Goal: Task Accomplishment & Management: Complete application form

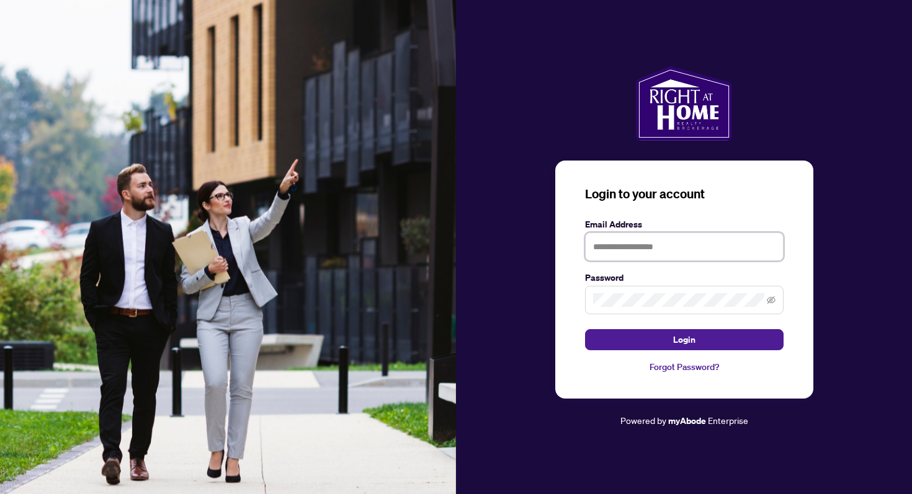
click at [610, 237] on input "text" at bounding box center [684, 247] width 198 height 29
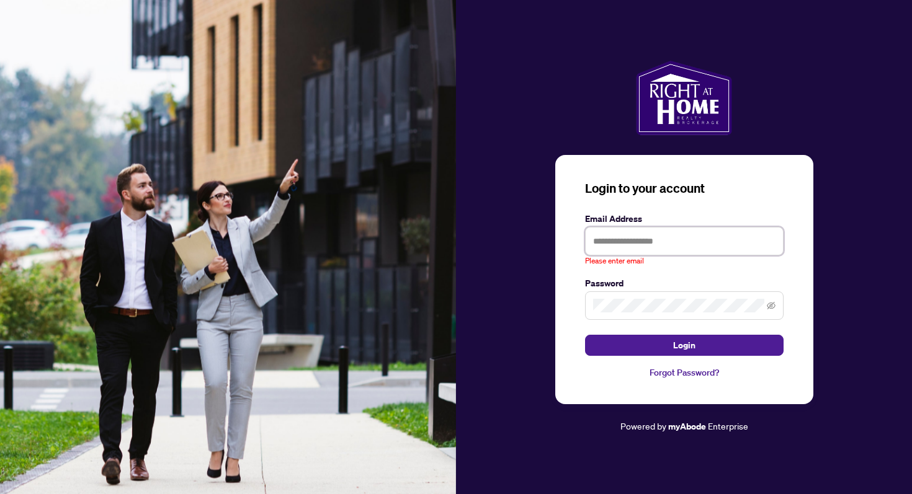
type input "**********"
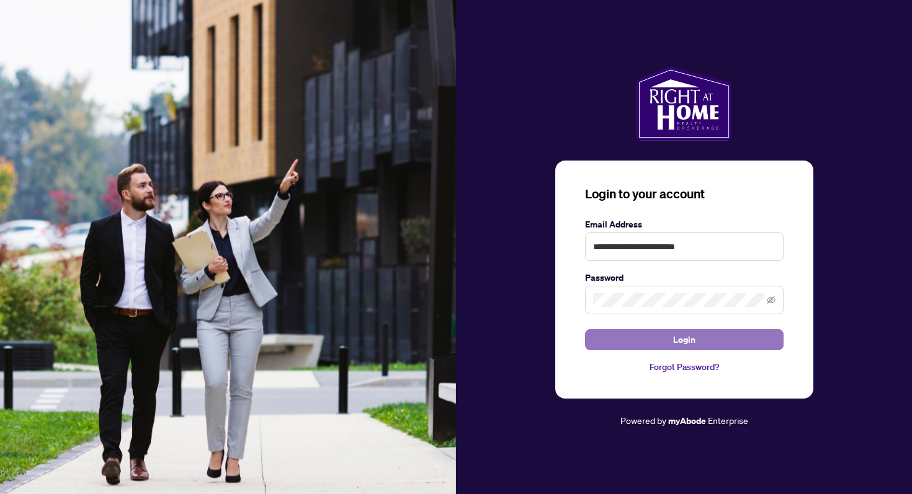
click at [638, 344] on button "Login" at bounding box center [684, 339] width 198 height 21
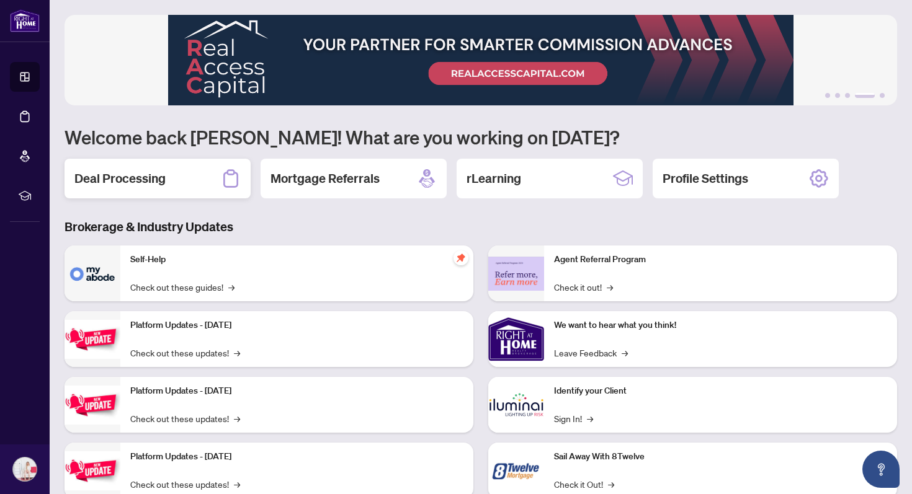
click at [197, 177] on div "Deal Processing" at bounding box center [158, 179] width 186 height 40
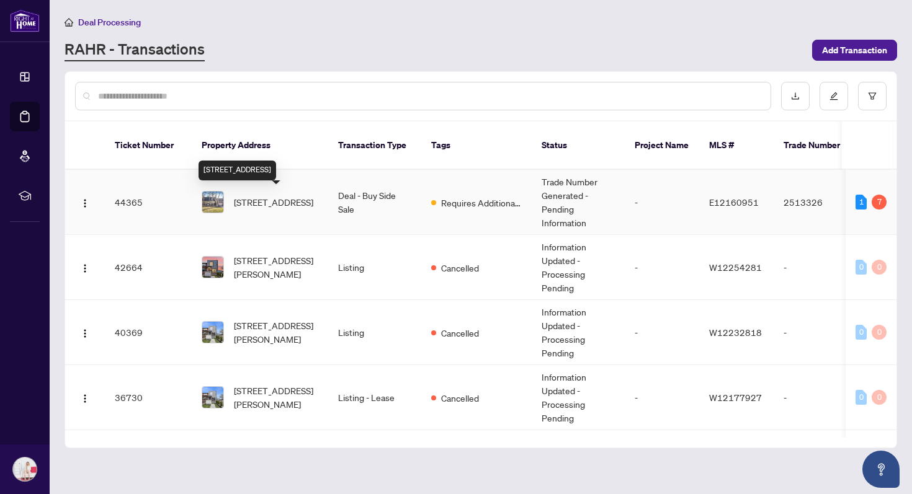
click at [275, 207] on span "[STREET_ADDRESS]" at bounding box center [273, 202] width 79 height 14
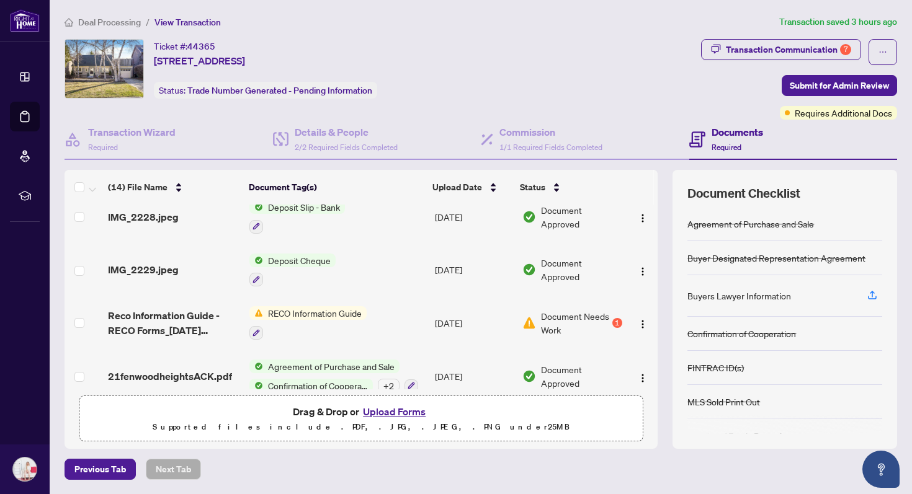
scroll to position [553, 0]
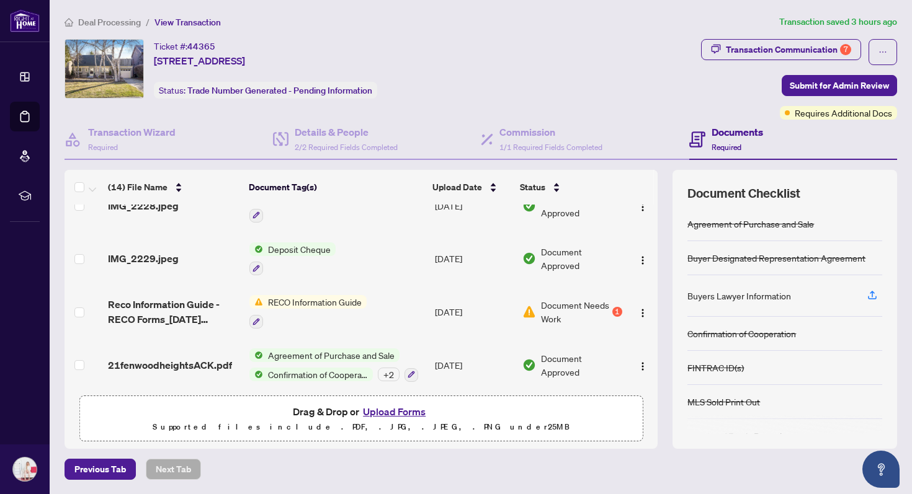
click at [302, 295] on span "RECO Information Guide" at bounding box center [315, 302] width 104 height 14
click at [584, 311] on span "Document Needs Work" at bounding box center [575, 311] width 68 height 27
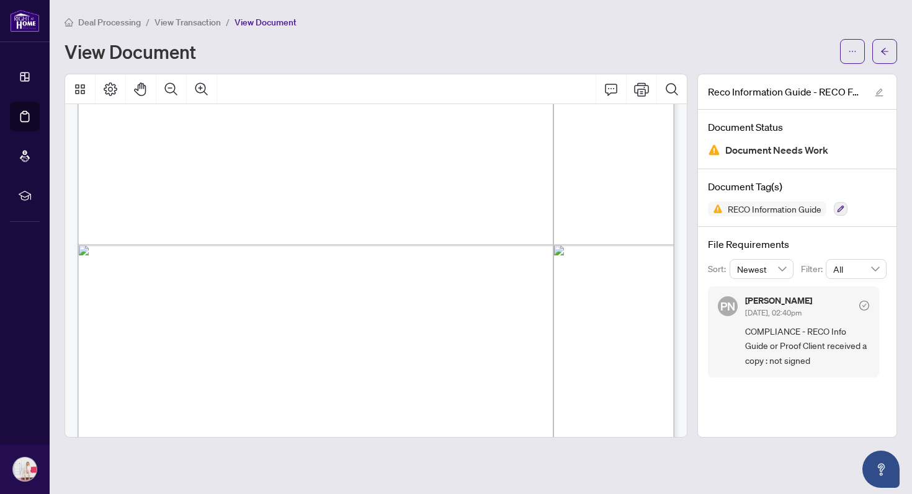
scroll to position [9849, 0]
click at [880, 48] on icon "arrow-left" at bounding box center [884, 51] width 9 height 9
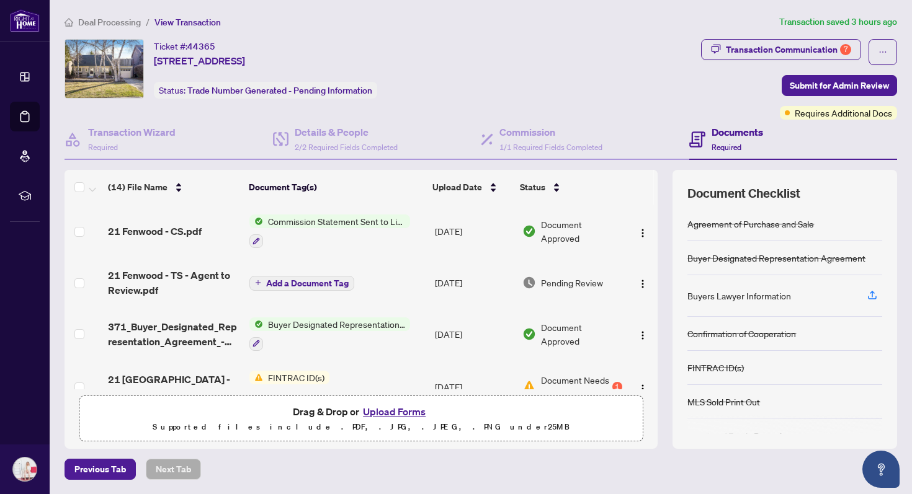
click at [412, 411] on button "Upload Forms" at bounding box center [394, 412] width 70 height 16
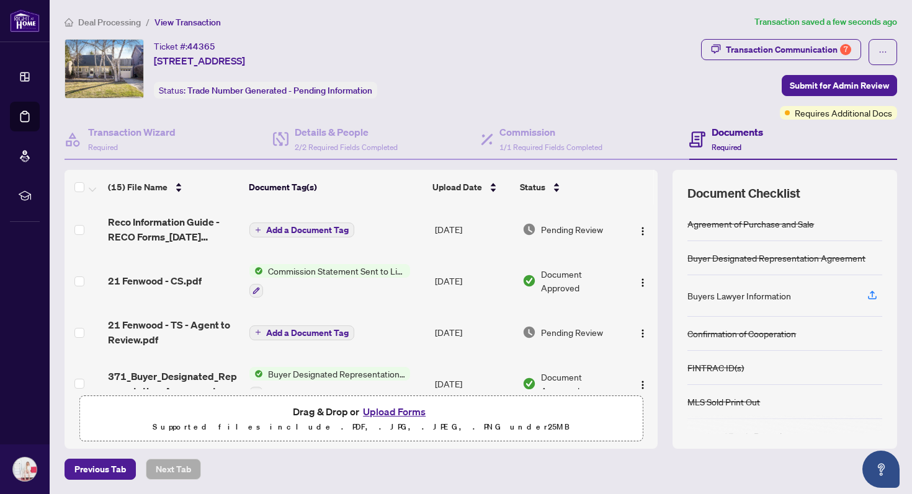
click at [313, 239] on td "Add a Document Tag" at bounding box center [336, 230] width 185 height 50
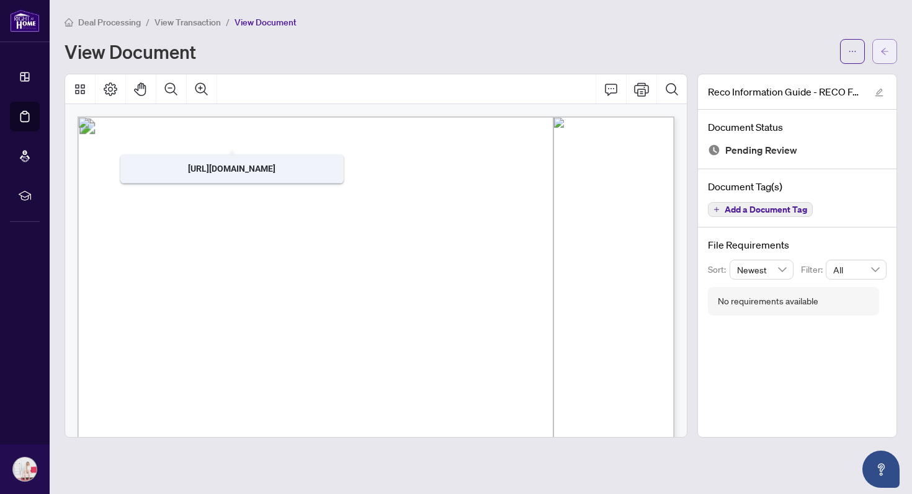
click at [886, 53] on icon "arrow-left" at bounding box center [884, 51] width 9 height 9
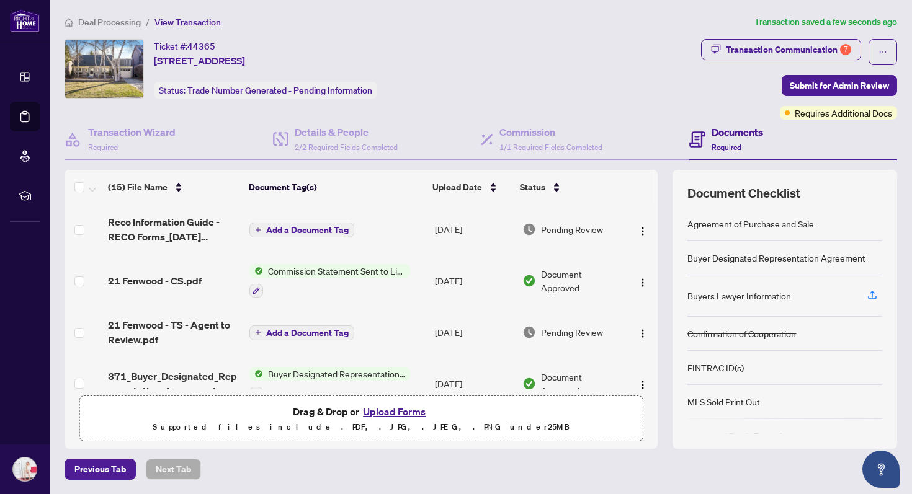
click at [316, 230] on span "Add a Document Tag" at bounding box center [307, 230] width 82 height 9
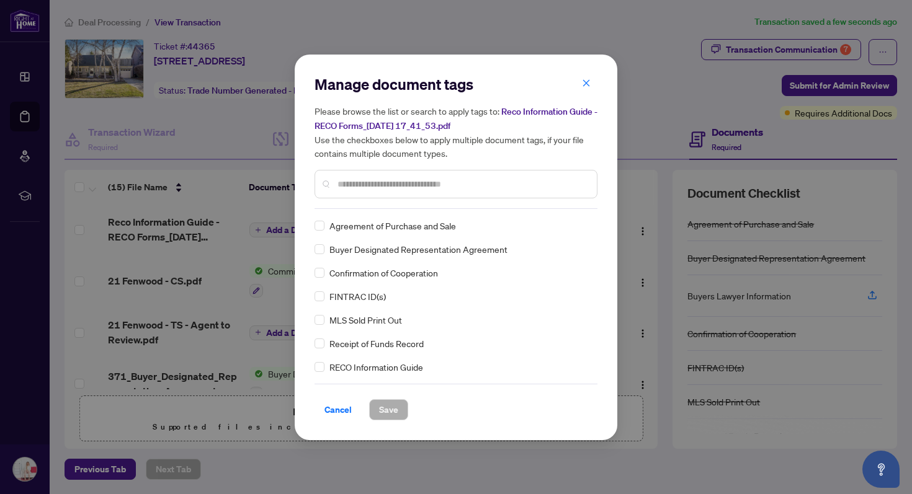
click at [355, 205] on div "Manage document tags Please browse the list or search to apply tags to: Reco In…" at bounding box center [455, 141] width 283 height 135
click at [354, 188] on input "text" at bounding box center [461, 184] width 249 height 14
click at [379, 409] on span "Save" at bounding box center [388, 410] width 19 height 20
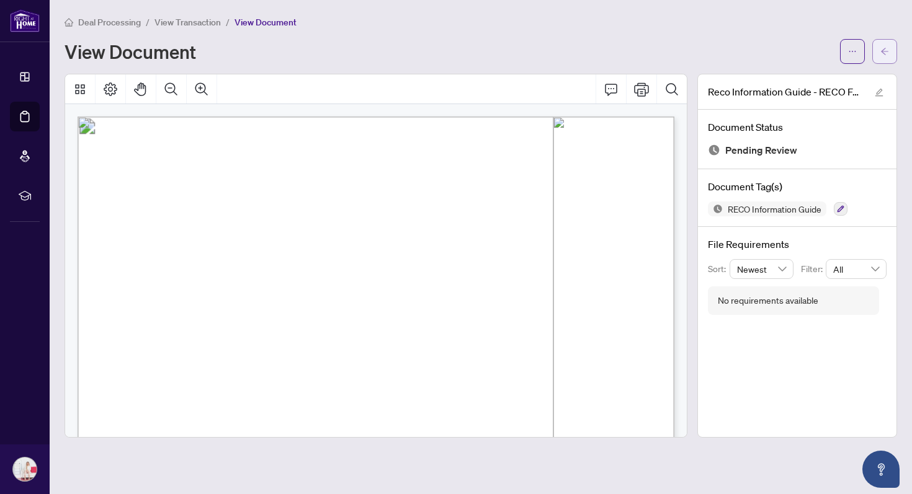
click at [880, 59] on span "button" at bounding box center [884, 52] width 9 height 20
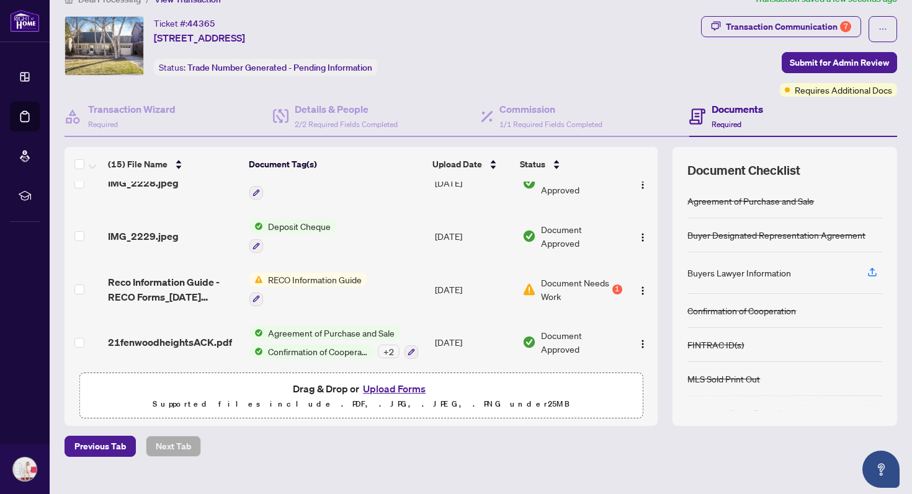
scroll to position [28, 0]
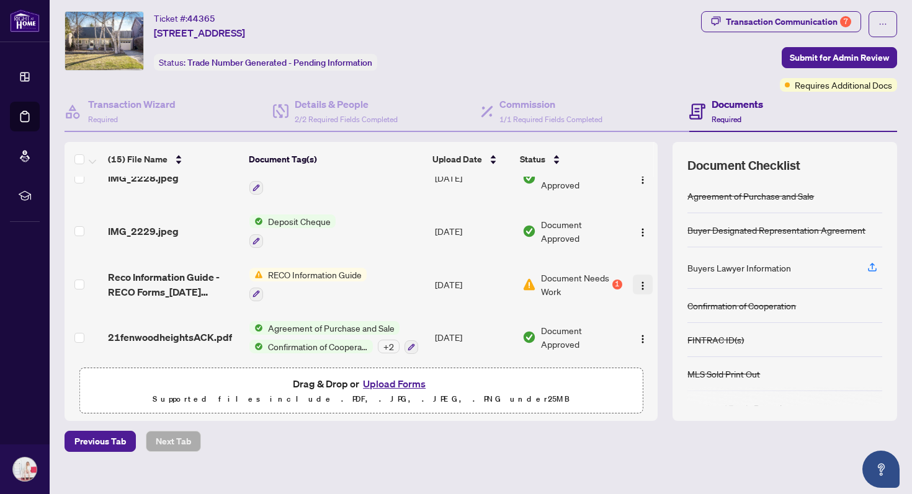
click at [638, 281] on img "button" at bounding box center [643, 286] width 10 height 10
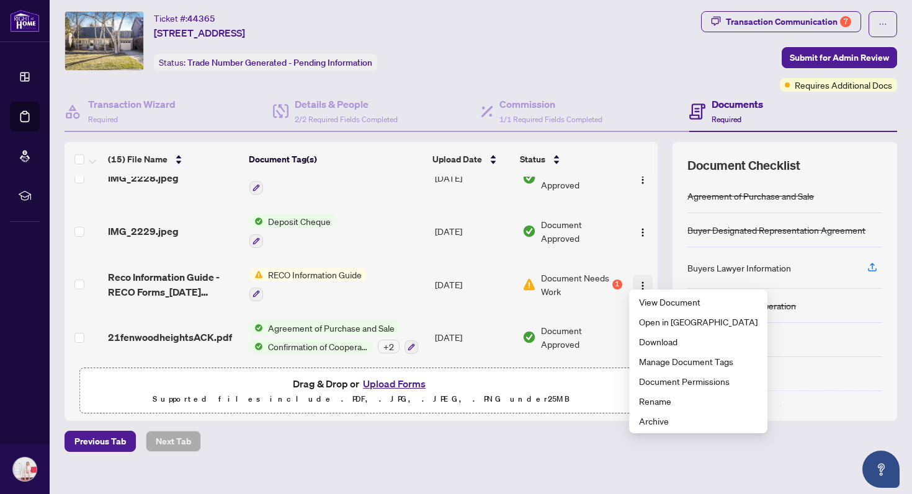
click at [639, 281] on img "button" at bounding box center [643, 286] width 10 height 10
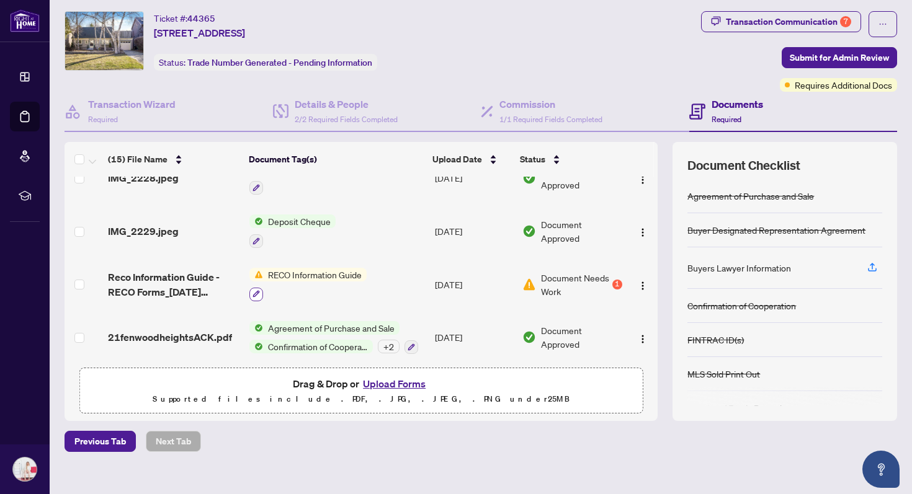
click at [251, 288] on button "button" at bounding box center [256, 295] width 14 height 14
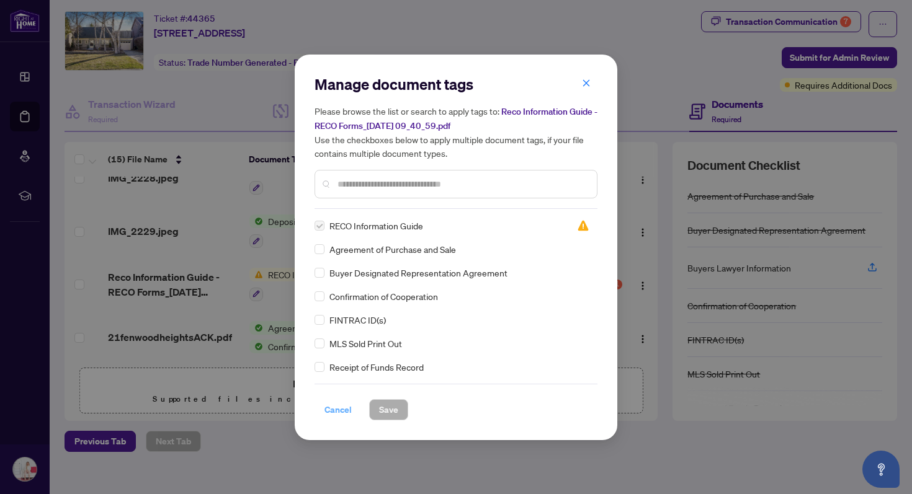
click at [336, 417] on span "Cancel" at bounding box center [337, 410] width 27 height 20
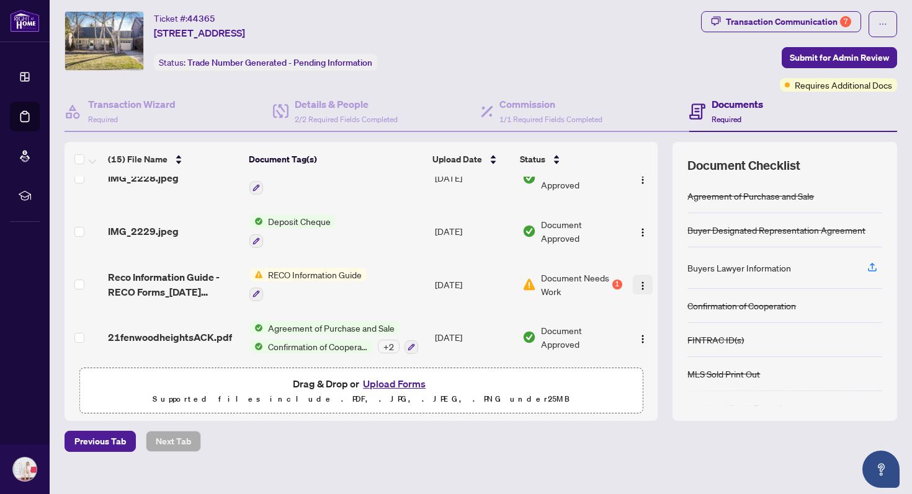
click at [638, 281] on img "button" at bounding box center [643, 286] width 10 height 10
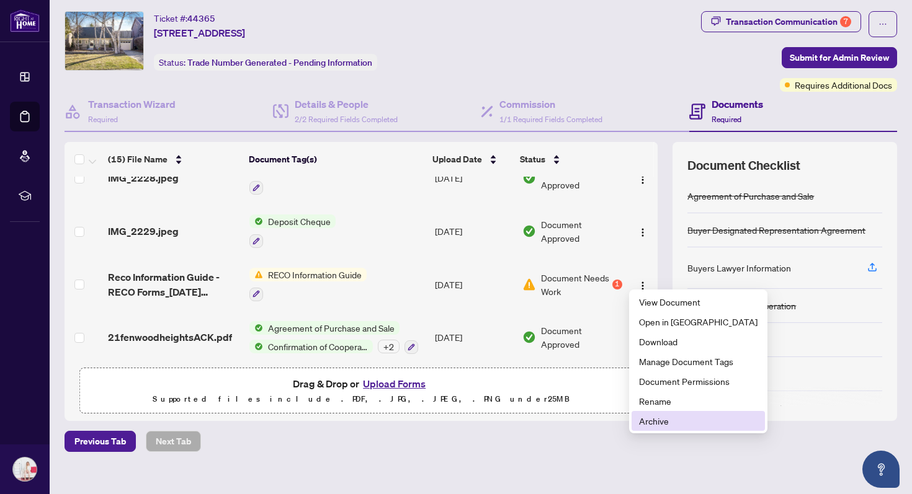
click at [666, 427] on span "Archive" at bounding box center [698, 421] width 118 height 14
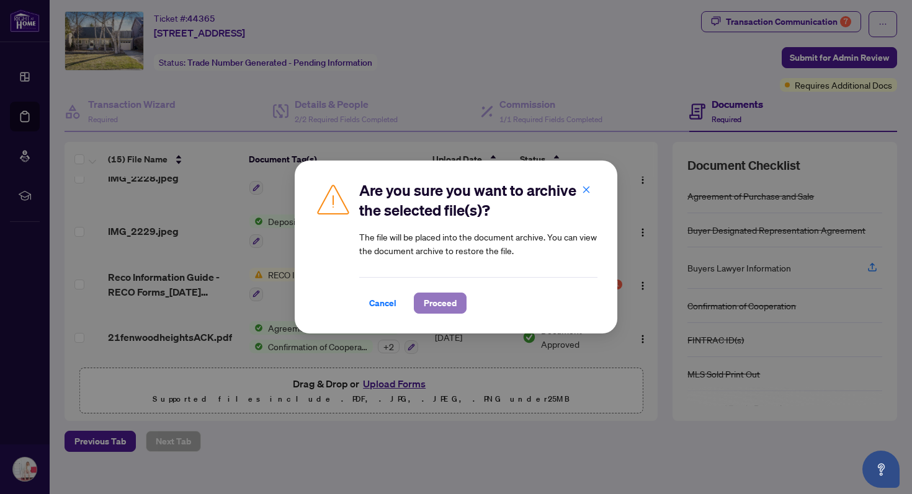
click at [434, 304] on span "Proceed" at bounding box center [440, 303] width 33 height 20
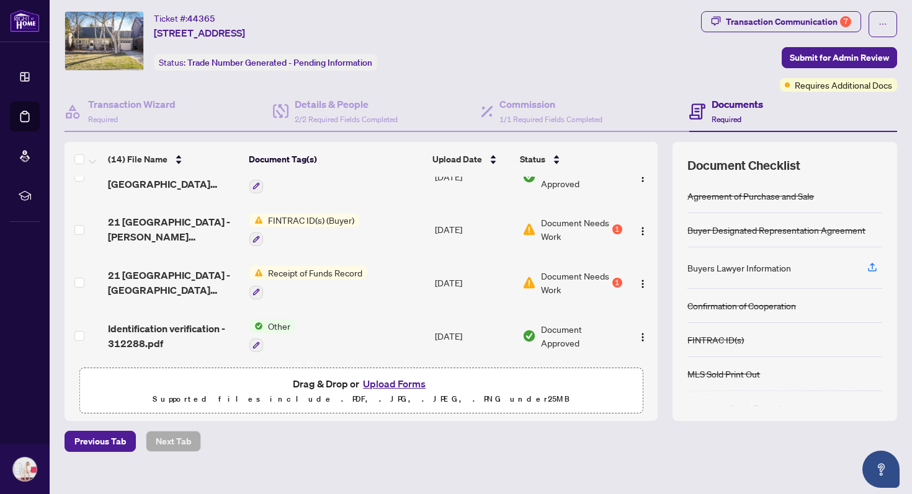
scroll to position [280, 0]
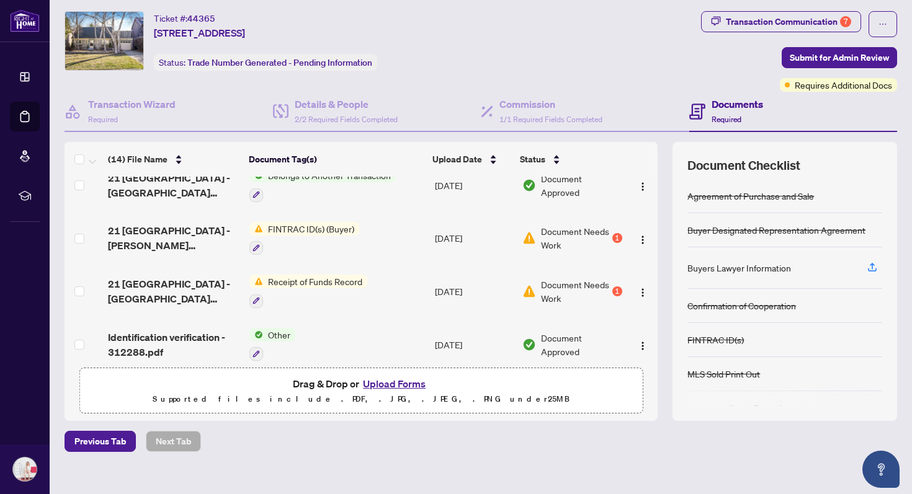
click at [405, 283] on td "Receipt of Funds Record" at bounding box center [336, 291] width 185 height 53
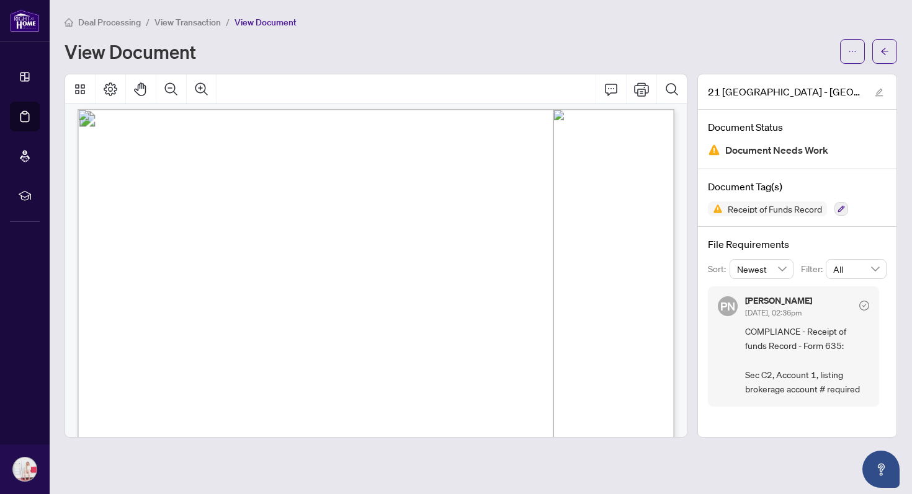
scroll to position [801, 0]
click at [882, 50] on icon "arrow-left" at bounding box center [884, 51] width 7 height 7
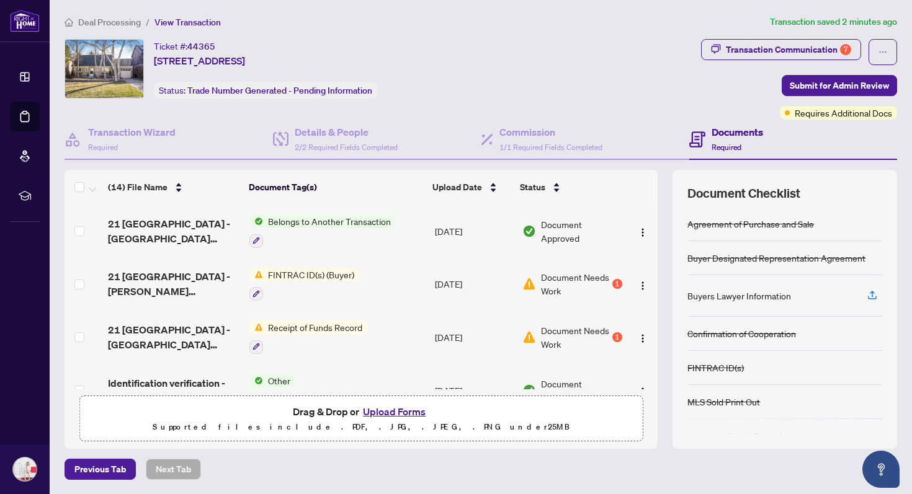
scroll to position [283, 0]
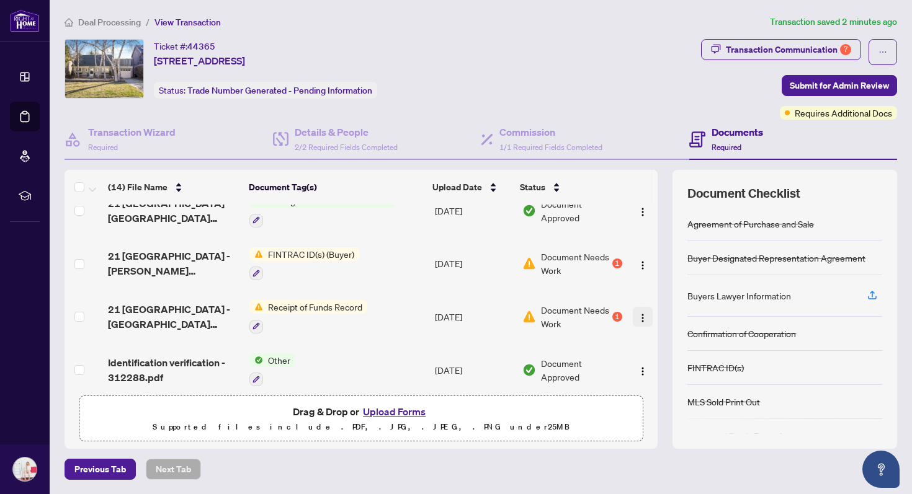
click at [638, 316] on img "button" at bounding box center [643, 318] width 10 height 10
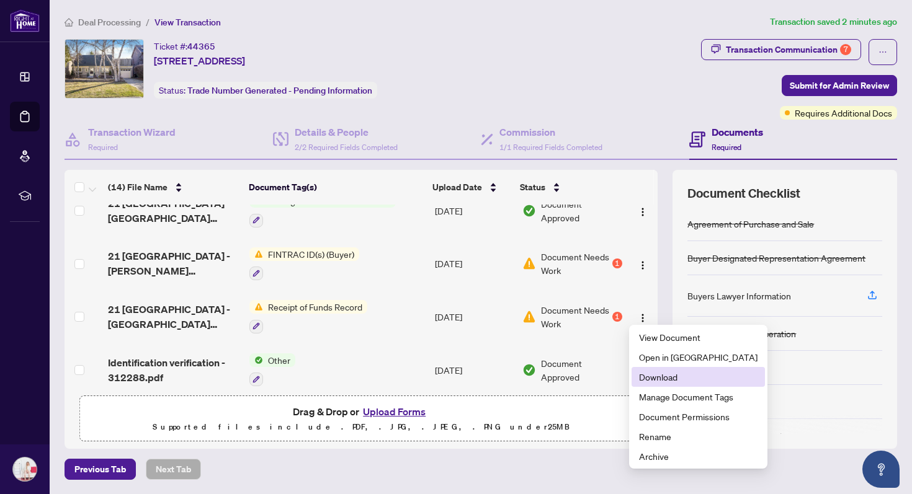
click at [652, 377] on span "Download" at bounding box center [698, 377] width 118 height 14
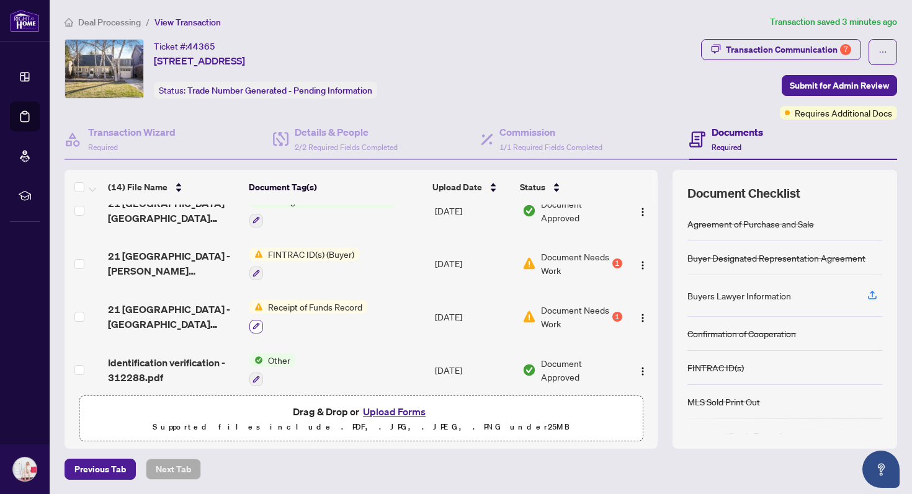
click at [257, 326] on button "button" at bounding box center [256, 327] width 14 height 14
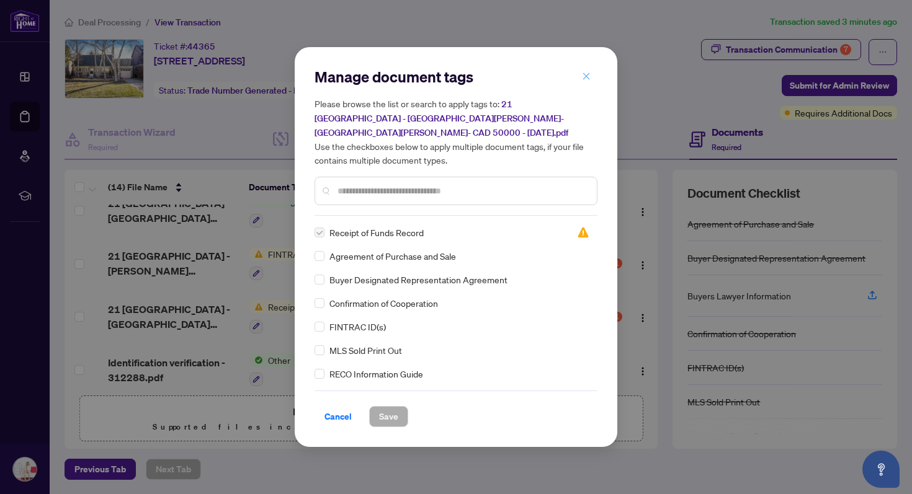
click at [584, 81] on icon "close" at bounding box center [586, 76] width 9 height 9
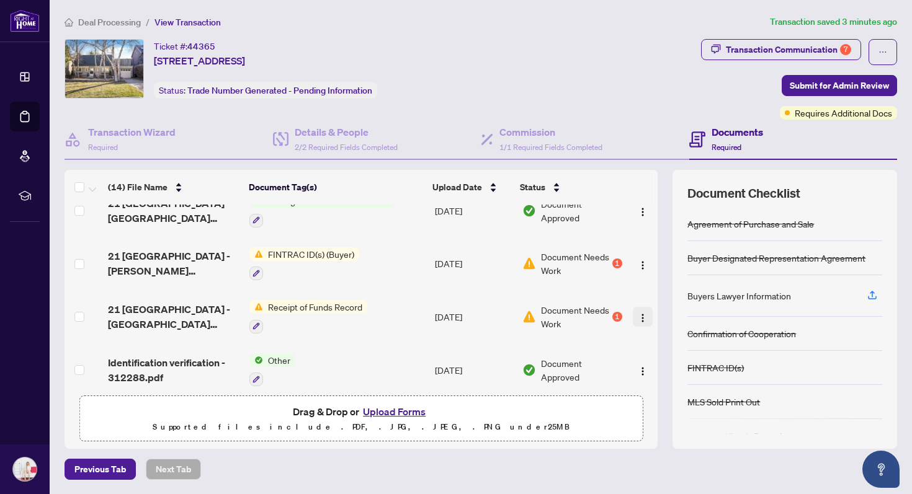
click at [641, 313] on img "button" at bounding box center [643, 318] width 10 height 10
click at [378, 407] on button "Upload Forms" at bounding box center [394, 412] width 70 height 16
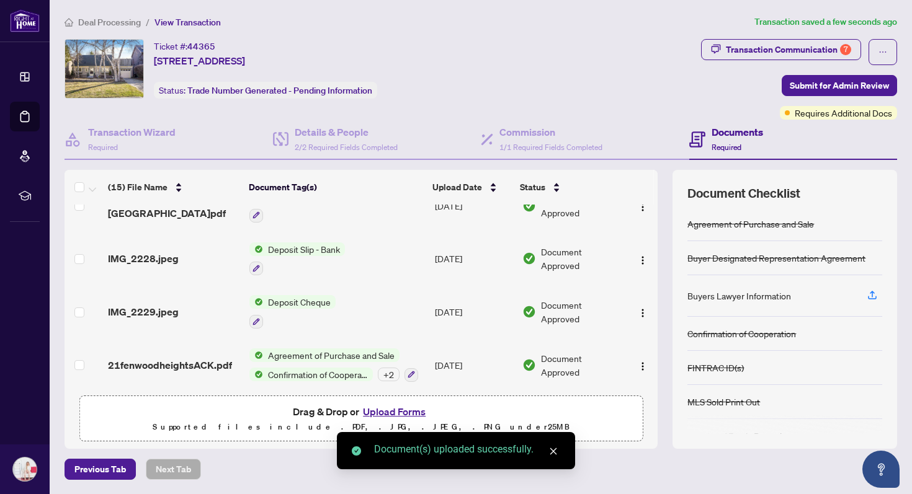
scroll to position [0, 0]
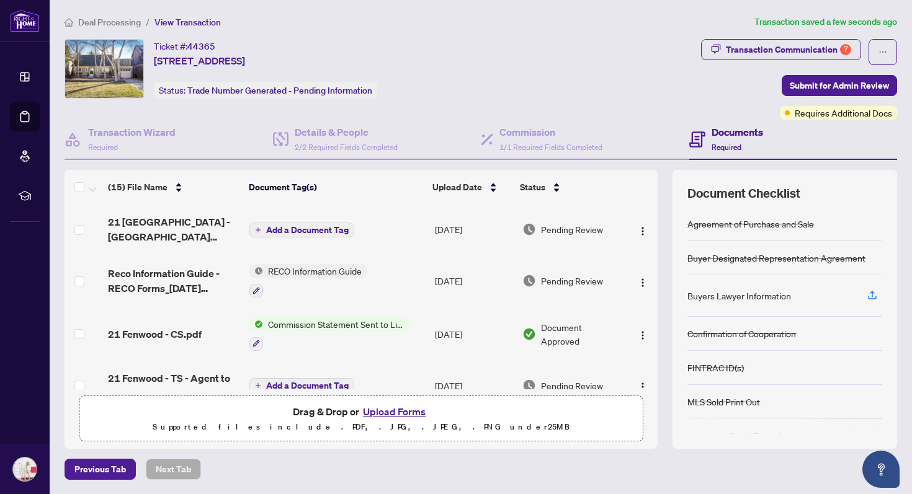
click at [324, 234] on button "Add a Document Tag" at bounding box center [301, 230] width 105 height 15
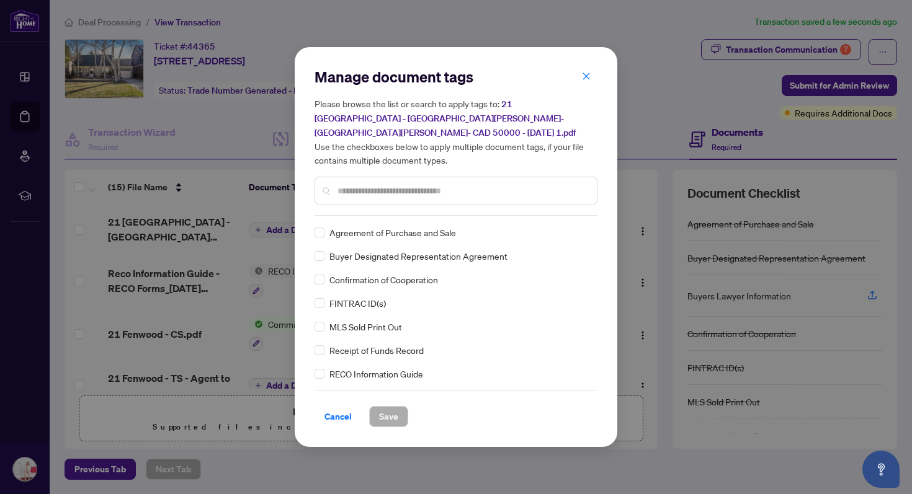
click at [345, 206] on div "Manage document tags Please browse the list or search to apply tags to: 21 [GEO…" at bounding box center [455, 141] width 283 height 149
click at [347, 184] on input "text" at bounding box center [461, 191] width 249 height 14
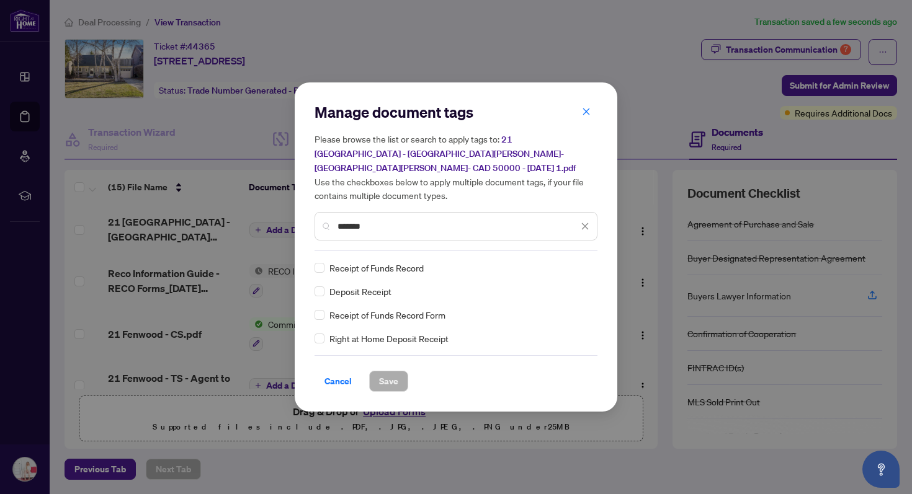
type input "*******"
click at [325, 261] on div "Receipt of Funds Record" at bounding box center [451, 268] width 275 height 14
click at [385, 379] on span "Save" at bounding box center [388, 382] width 19 height 20
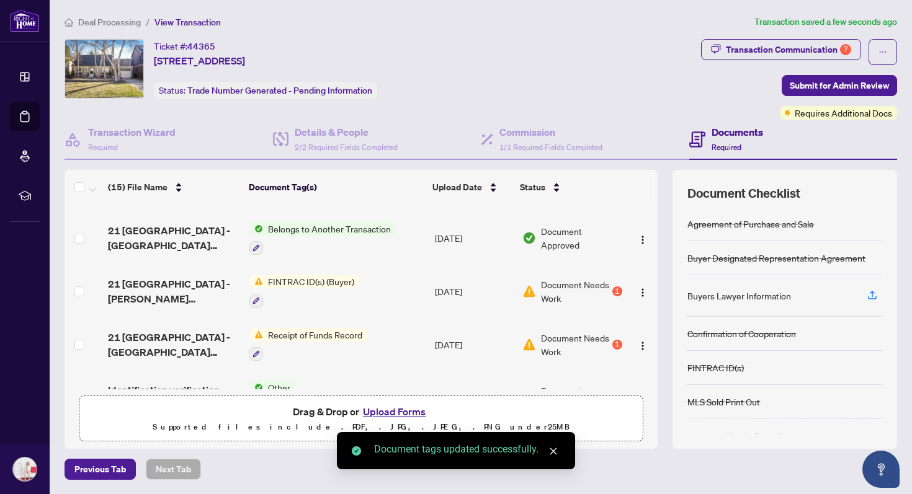
scroll to position [313, 0]
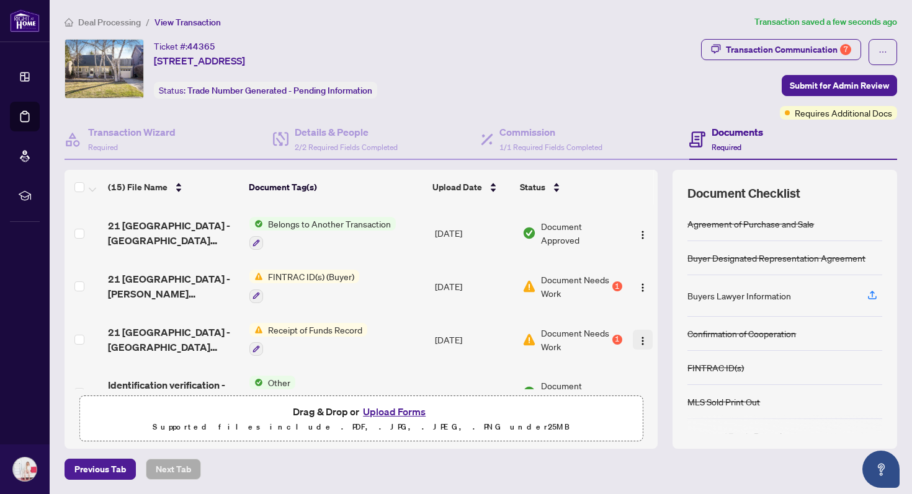
click at [638, 336] on img "button" at bounding box center [643, 341] width 10 height 10
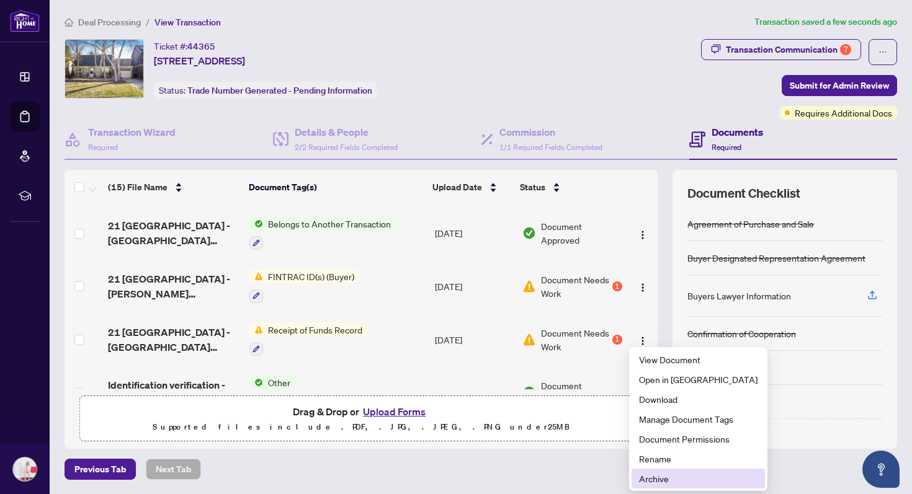
click at [648, 478] on span "Archive" at bounding box center [698, 479] width 118 height 14
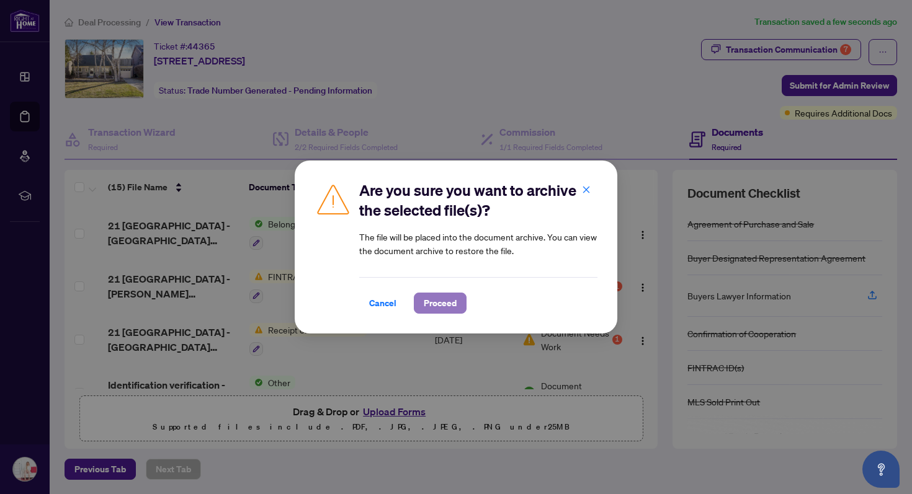
click at [443, 304] on span "Proceed" at bounding box center [440, 303] width 33 height 20
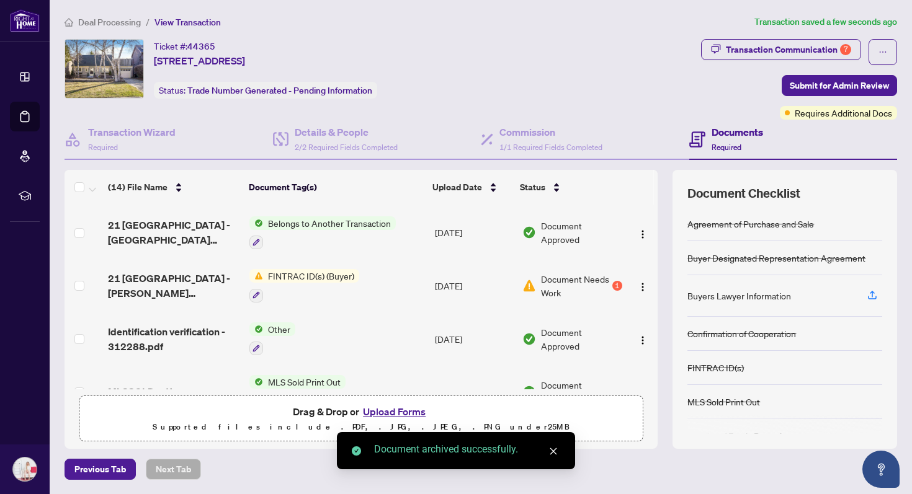
scroll to position [308, 0]
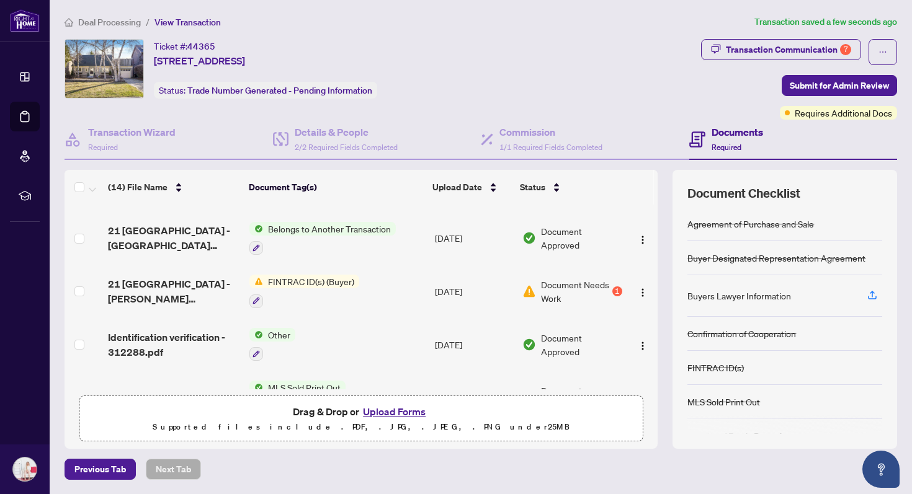
click at [398, 285] on td "FINTRAC ID(s) (Buyer)" at bounding box center [336, 291] width 185 height 53
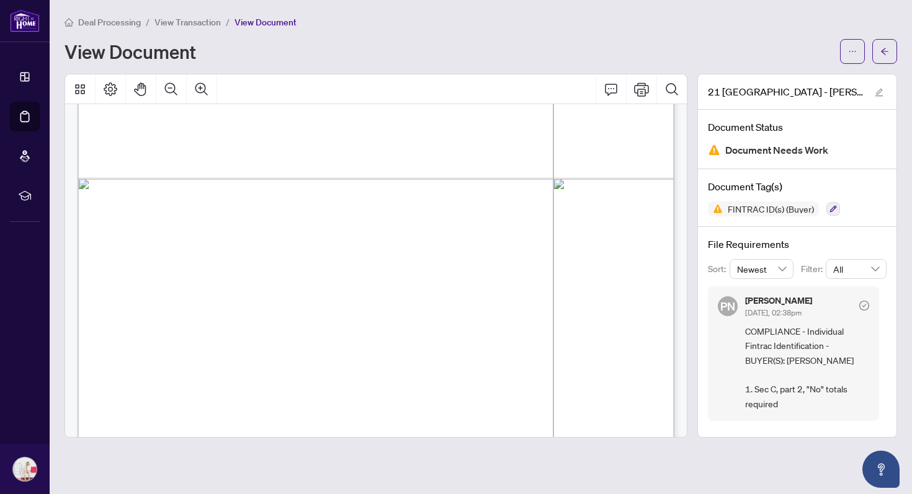
scroll to position [1996, 0]
click at [859, 42] on button "button" at bounding box center [852, 51] width 25 height 25
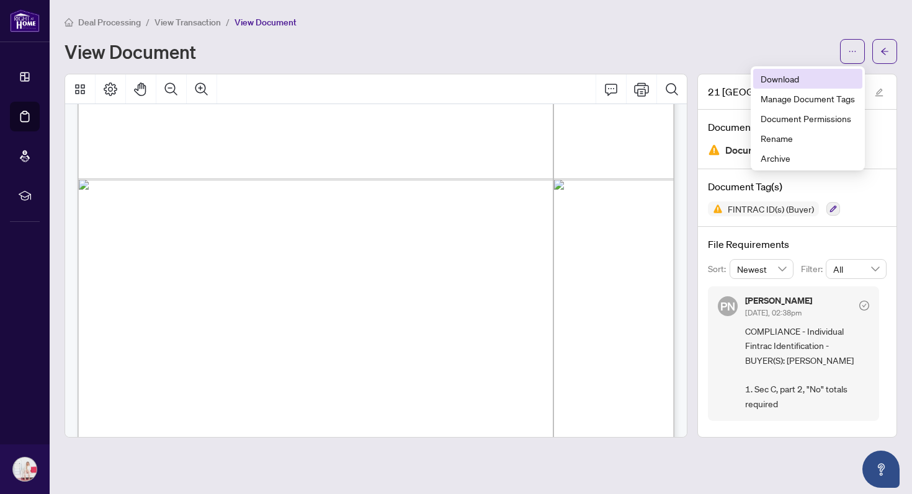
click at [841, 70] on li "Download" at bounding box center [807, 79] width 109 height 20
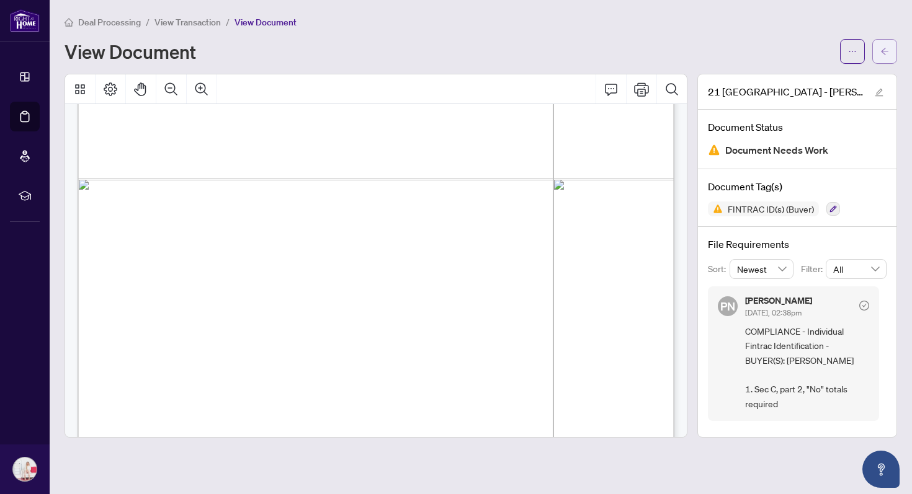
click at [886, 56] on span "button" at bounding box center [884, 52] width 9 height 20
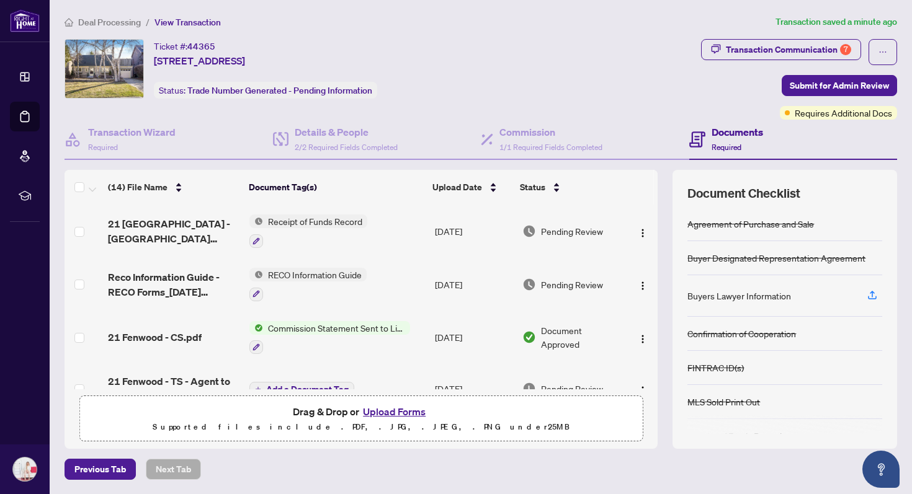
click at [323, 222] on span "Receipt of Funds Record" at bounding box center [315, 222] width 104 height 14
click at [179, 226] on span "21 [GEOGRAPHIC_DATA] - [GEOGRAPHIC_DATA][PERSON_NAME]-[GEOGRAPHIC_DATA][PERSON_…" at bounding box center [173, 231] width 131 height 30
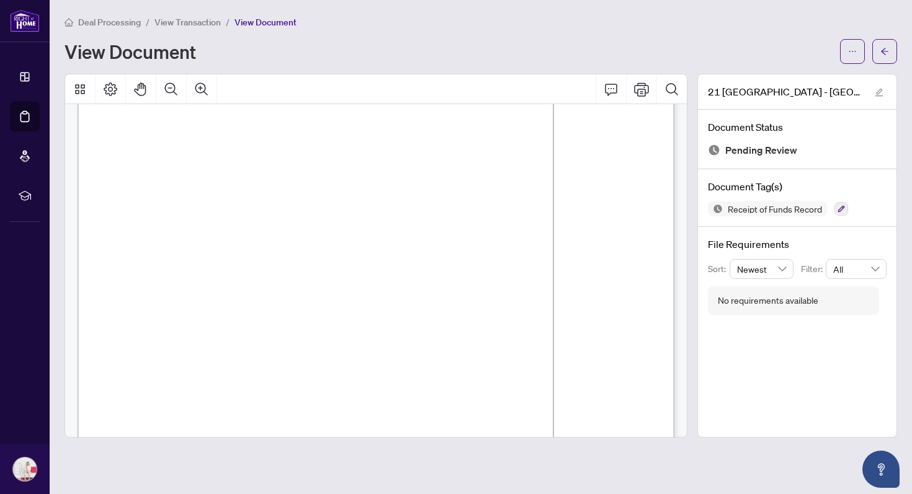
scroll to position [832, 0]
click at [878, 52] on button "button" at bounding box center [884, 51] width 25 height 25
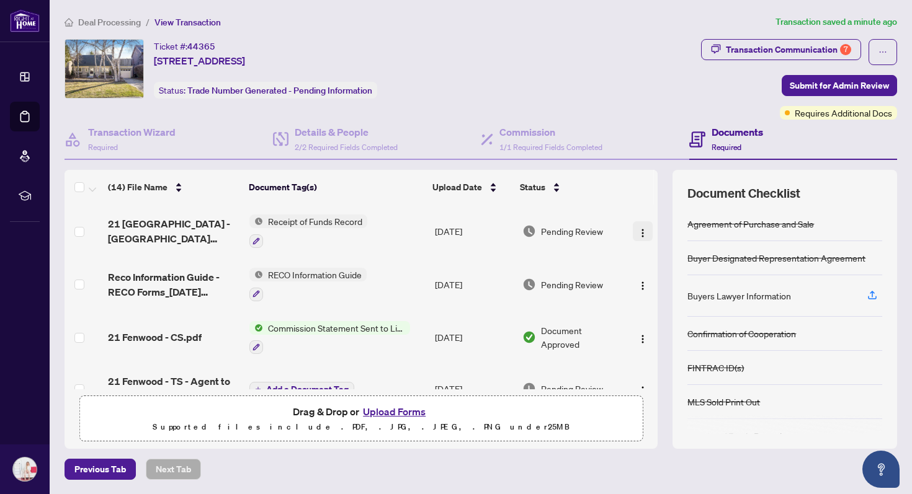
click at [633, 232] on button "button" at bounding box center [643, 231] width 20 height 20
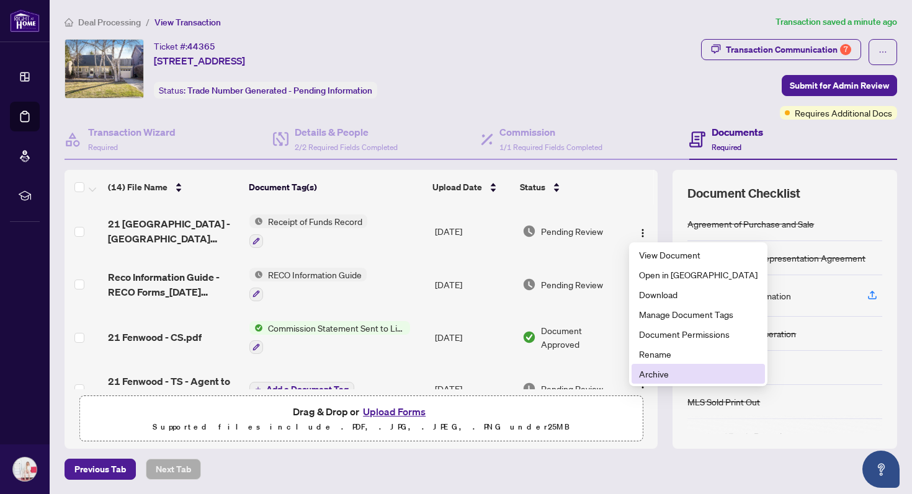
click at [671, 372] on span "Archive" at bounding box center [698, 374] width 118 height 14
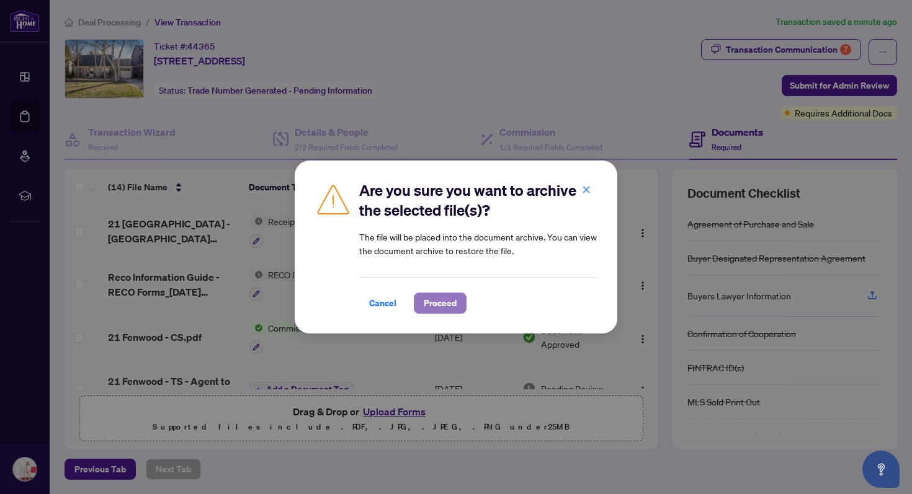
click at [443, 303] on span "Proceed" at bounding box center [440, 303] width 33 height 20
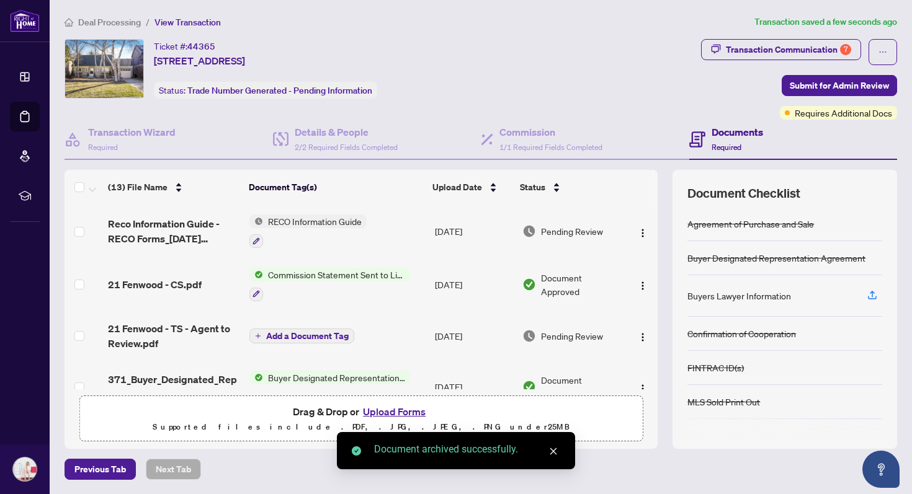
click at [342, 215] on span "RECO Information Guide" at bounding box center [315, 222] width 104 height 14
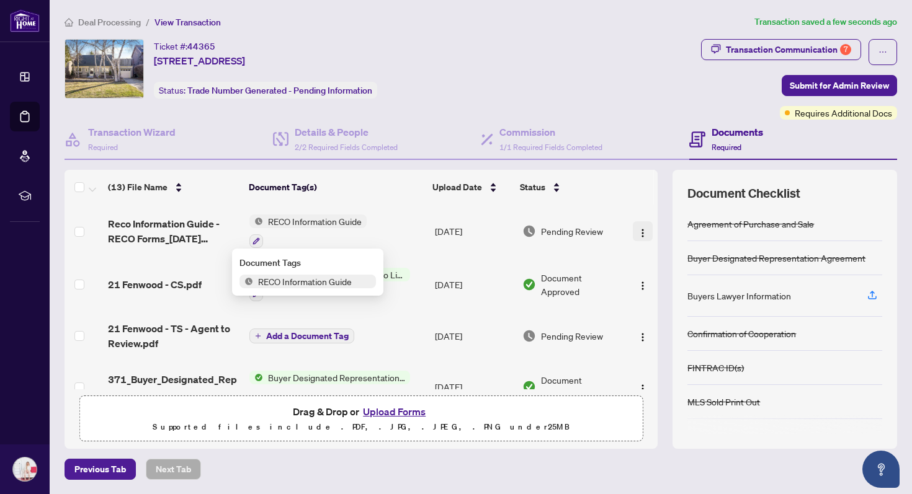
click at [638, 233] on img "button" at bounding box center [643, 233] width 10 height 10
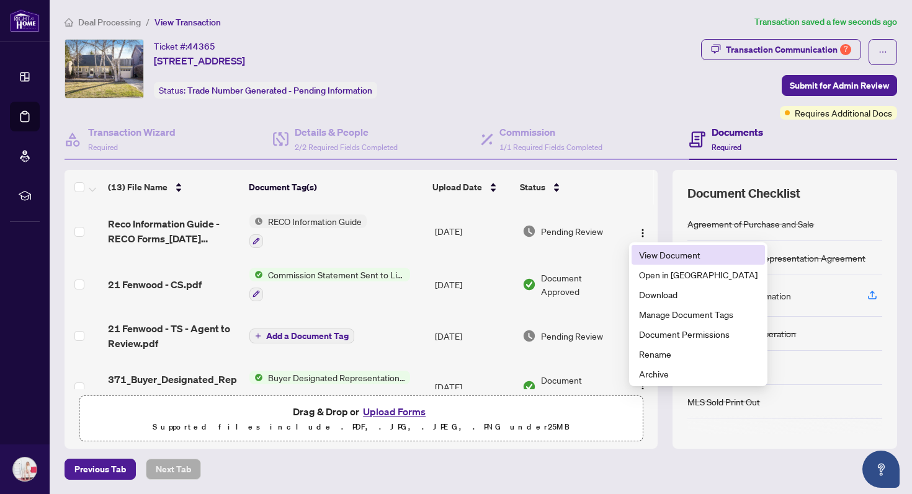
click at [641, 258] on span "View Document" at bounding box center [698, 255] width 118 height 14
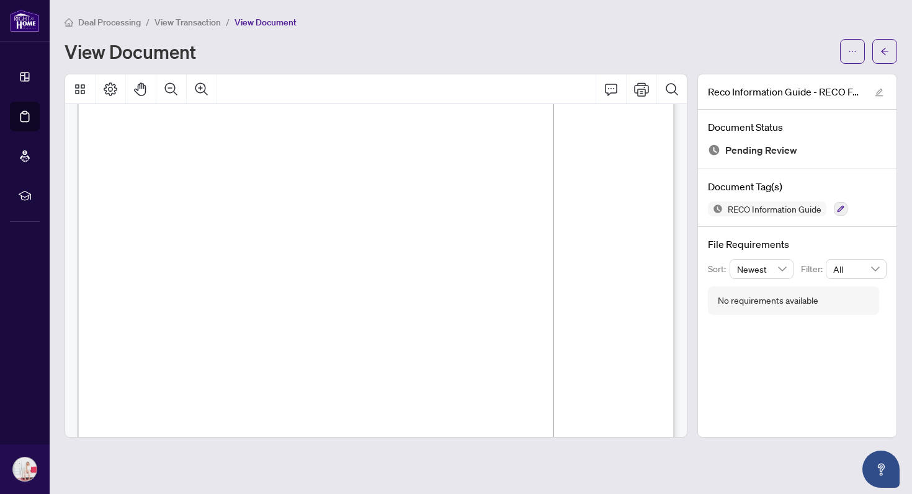
scroll to position [9627, 0]
click at [880, 63] on div "Deal Processing / View Transaction / View Document View Document Reco Informati…" at bounding box center [481, 226] width 832 height 423
click at [881, 47] on icon "arrow-left" at bounding box center [884, 51] width 9 height 9
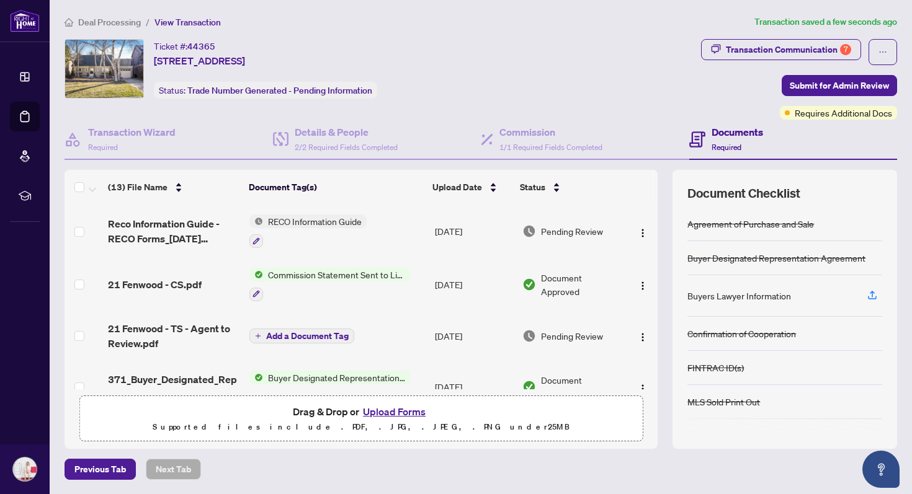
click at [391, 409] on button "Upload Forms" at bounding box center [394, 412] width 70 height 16
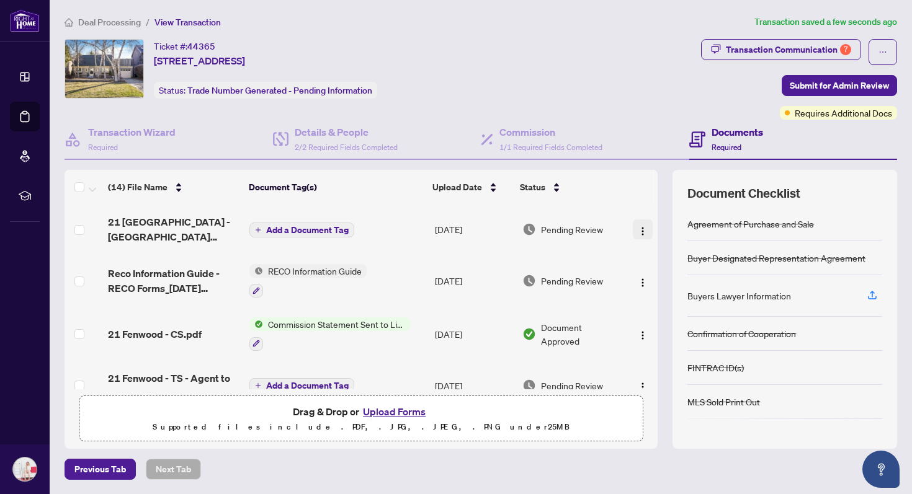
click at [639, 228] on img "button" at bounding box center [643, 231] width 10 height 10
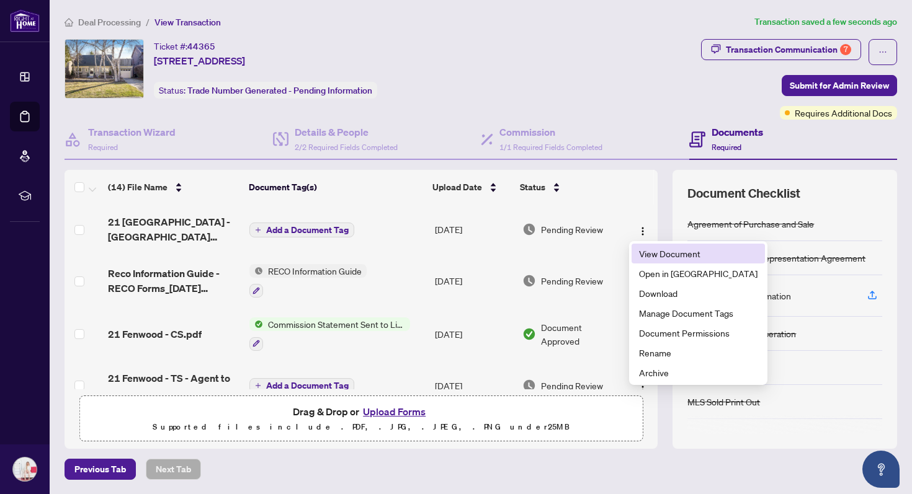
click at [648, 256] on span "View Document" at bounding box center [698, 254] width 118 height 14
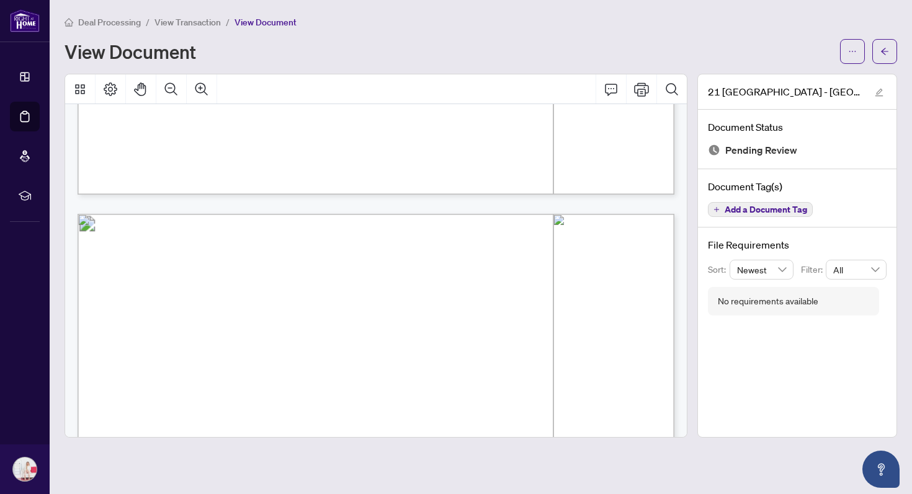
scroll to position [747, 0]
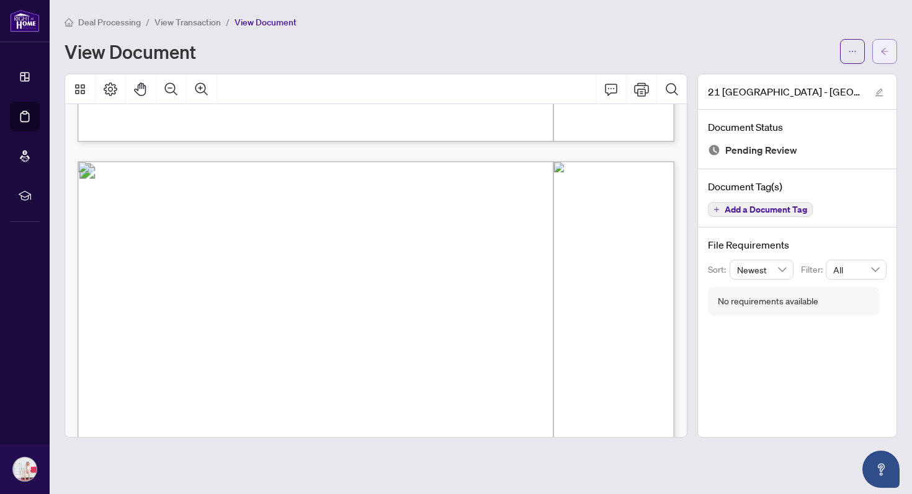
click at [884, 54] on icon "arrow-left" at bounding box center [884, 51] width 9 height 9
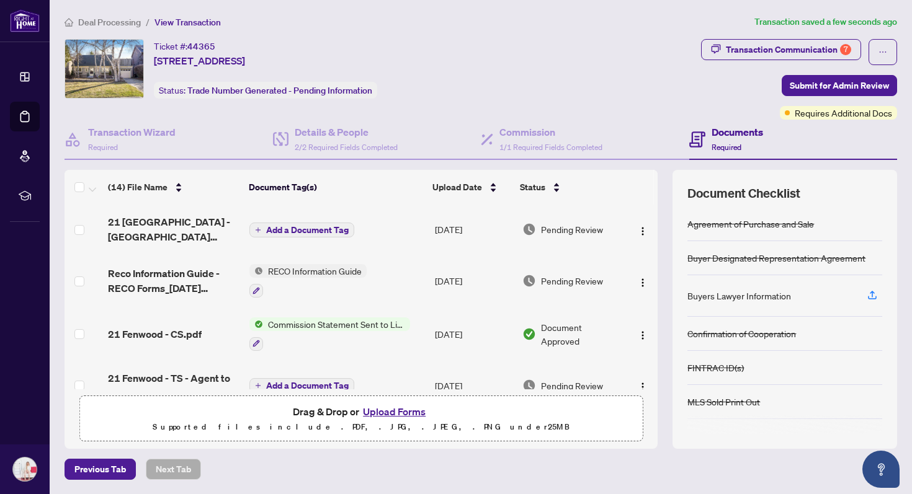
click at [313, 233] on span "Add a Document Tag" at bounding box center [307, 230] width 82 height 9
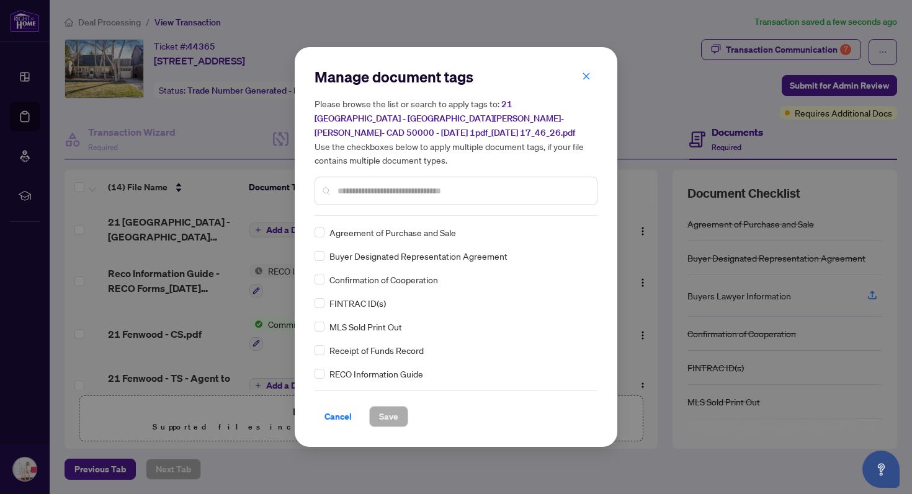
click at [368, 189] on input "text" at bounding box center [461, 191] width 249 height 14
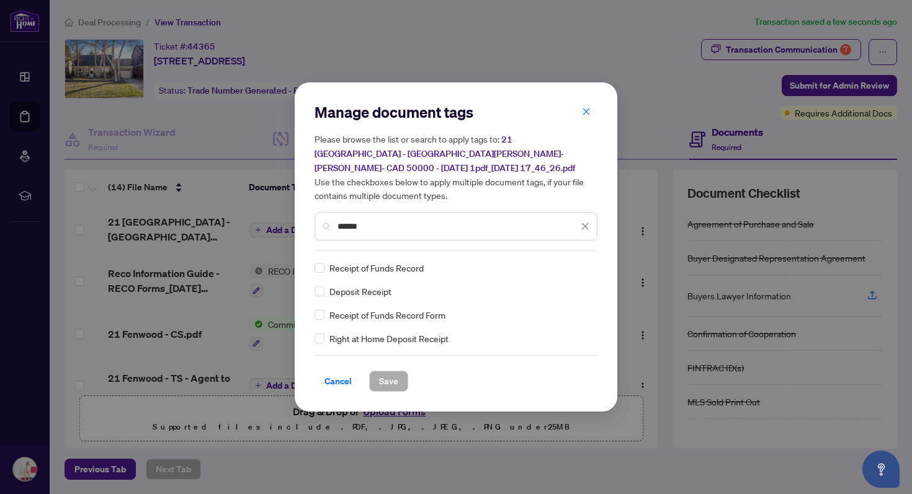
type input "******"
click at [350, 269] on span "Receipt of Funds Record" at bounding box center [376, 268] width 94 height 14
click at [383, 375] on span "Save" at bounding box center [388, 382] width 19 height 20
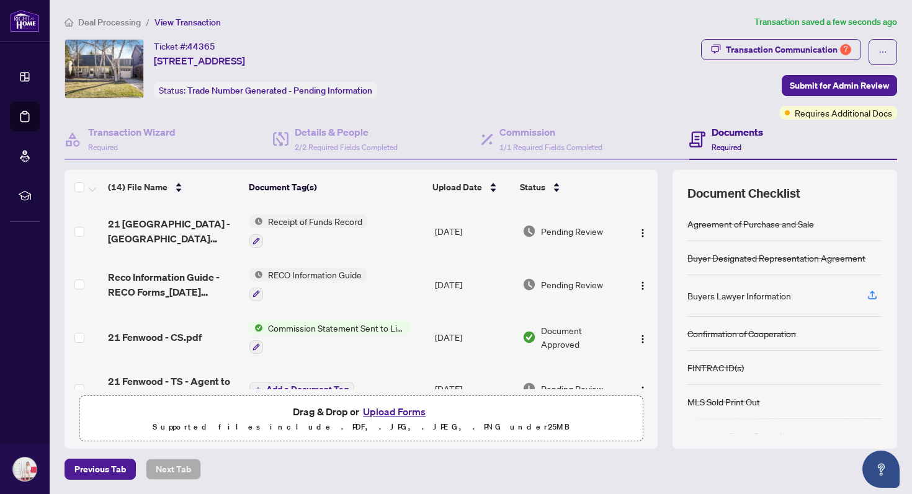
click at [389, 411] on button "Upload Forms" at bounding box center [394, 412] width 70 height 16
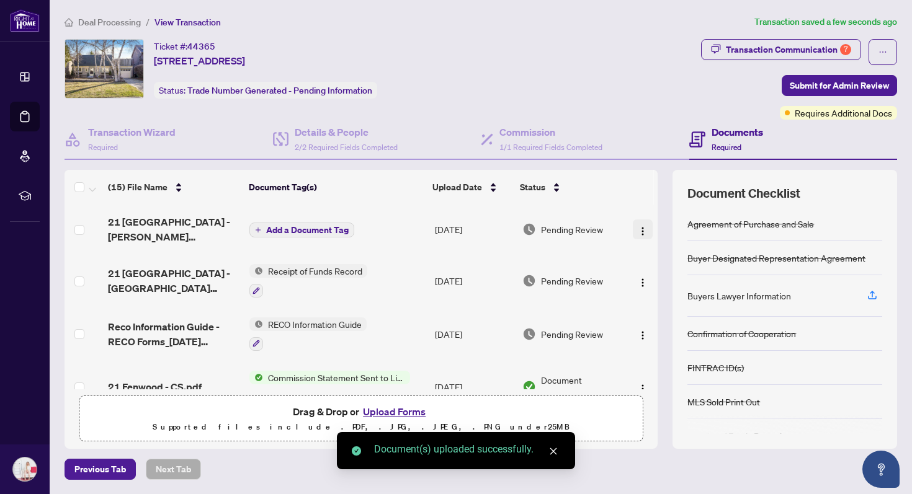
click at [638, 231] on img "button" at bounding box center [643, 231] width 10 height 10
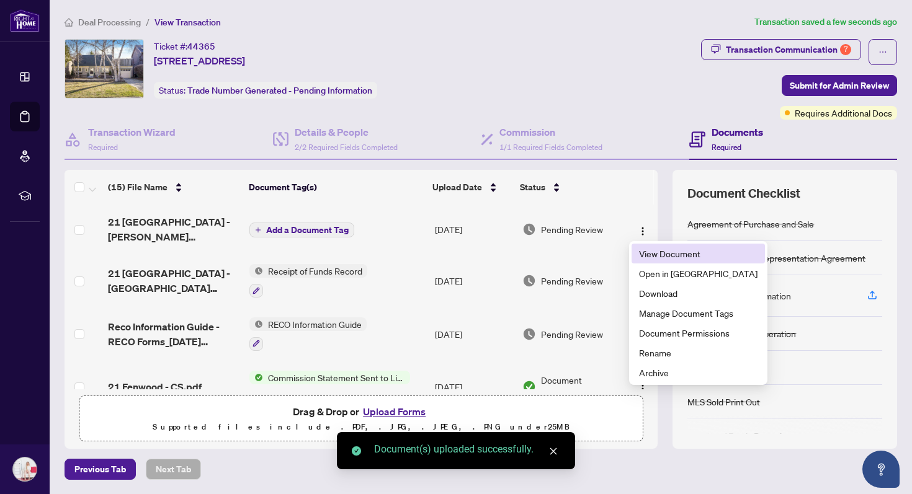
click at [639, 254] on span "View Document" at bounding box center [698, 254] width 118 height 14
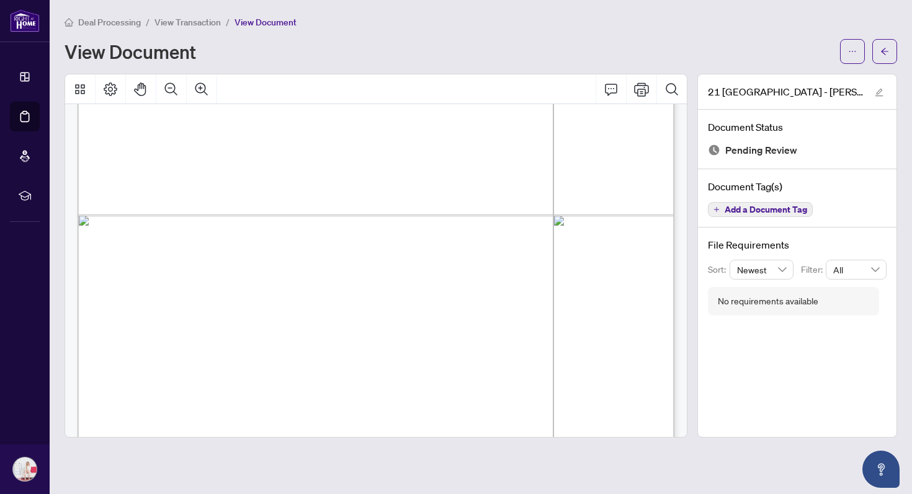
scroll to position [2076, 0]
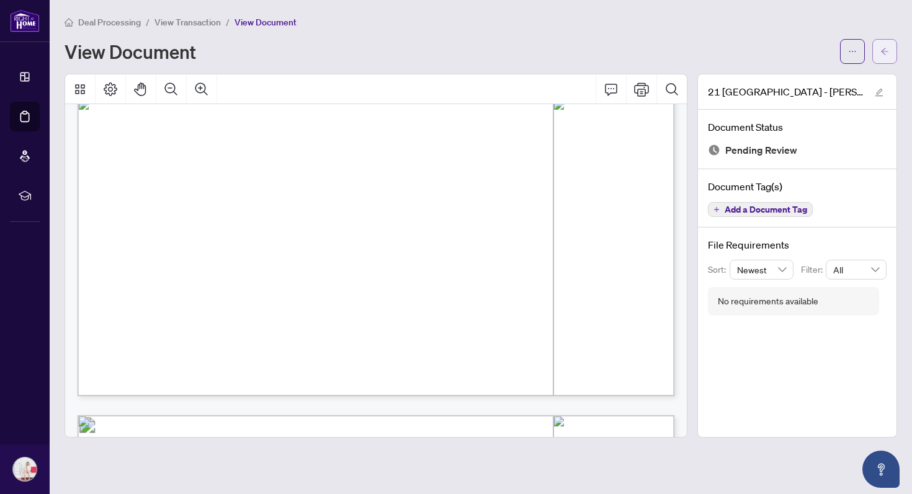
click at [881, 51] on icon "arrow-left" at bounding box center [884, 51] width 7 height 7
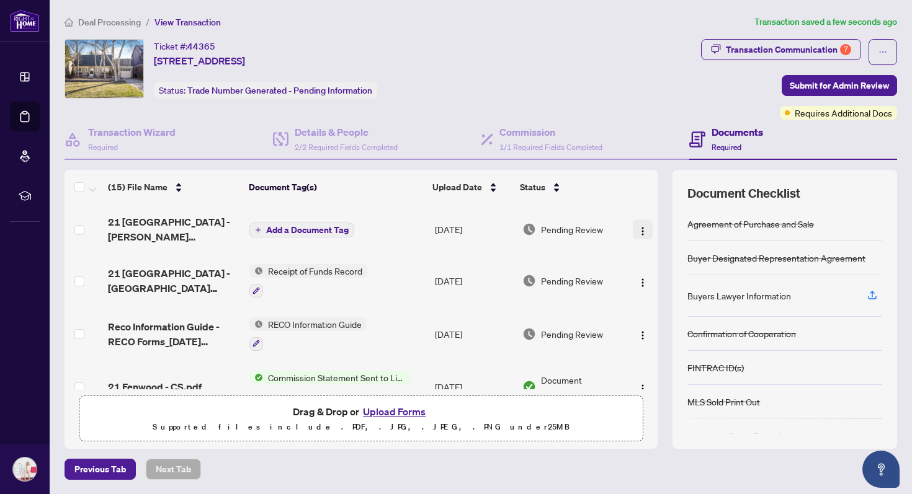
click at [638, 226] on img "button" at bounding box center [643, 231] width 10 height 10
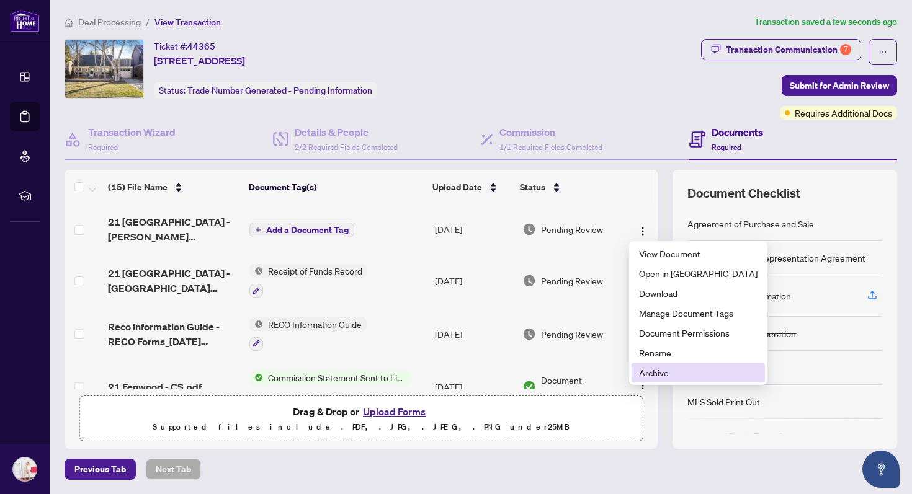
click at [661, 372] on span "Archive" at bounding box center [698, 373] width 118 height 14
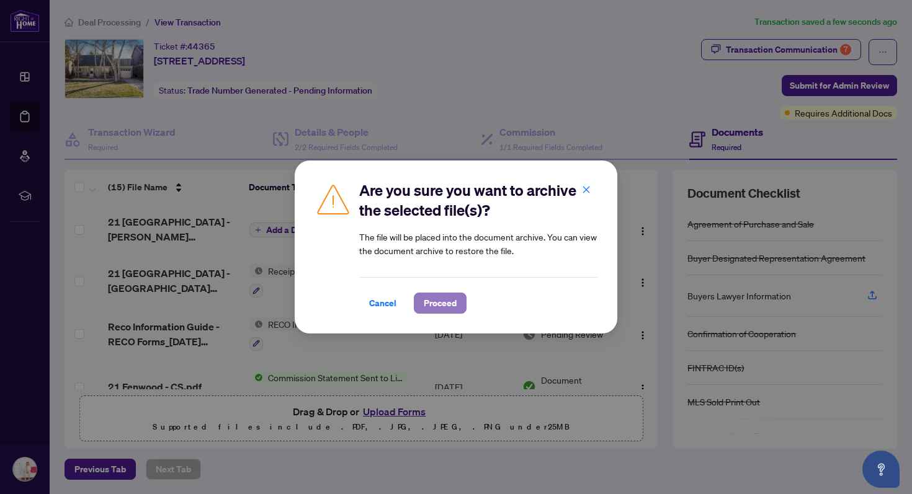
click at [437, 311] on span "Proceed" at bounding box center [440, 303] width 33 height 20
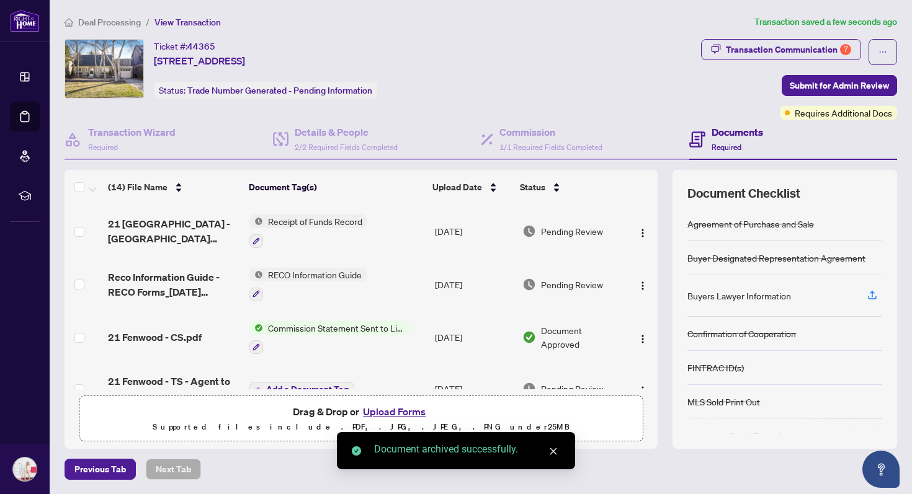
click at [387, 410] on button "Upload Forms" at bounding box center [394, 412] width 70 height 16
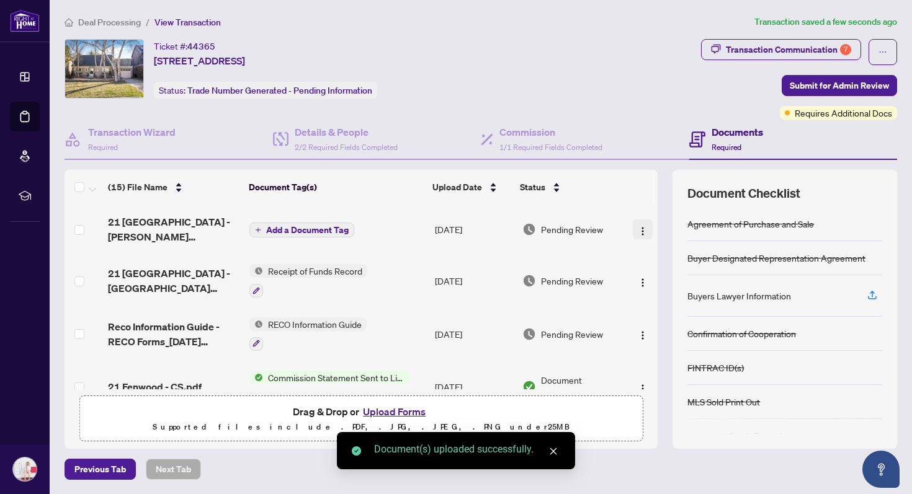
click at [639, 233] on img "button" at bounding box center [643, 231] width 10 height 10
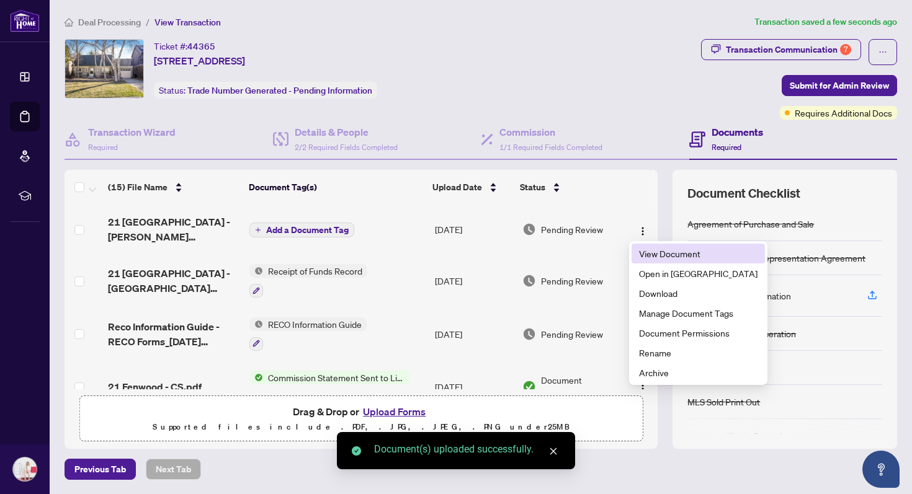
click at [638, 256] on li "View Document" at bounding box center [697, 254] width 133 height 20
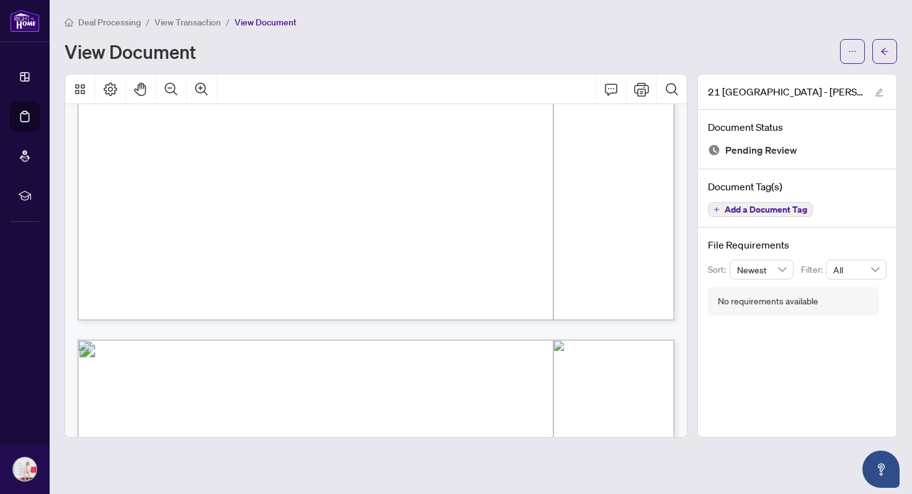
scroll to position [2151, 0]
click at [877, 55] on button "button" at bounding box center [884, 51] width 25 height 25
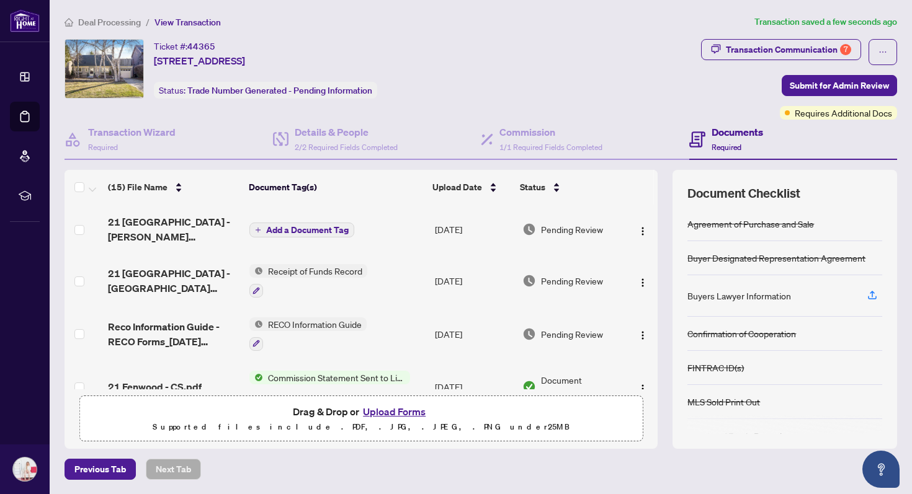
click at [324, 233] on span "Add a Document Tag" at bounding box center [307, 230] width 82 height 9
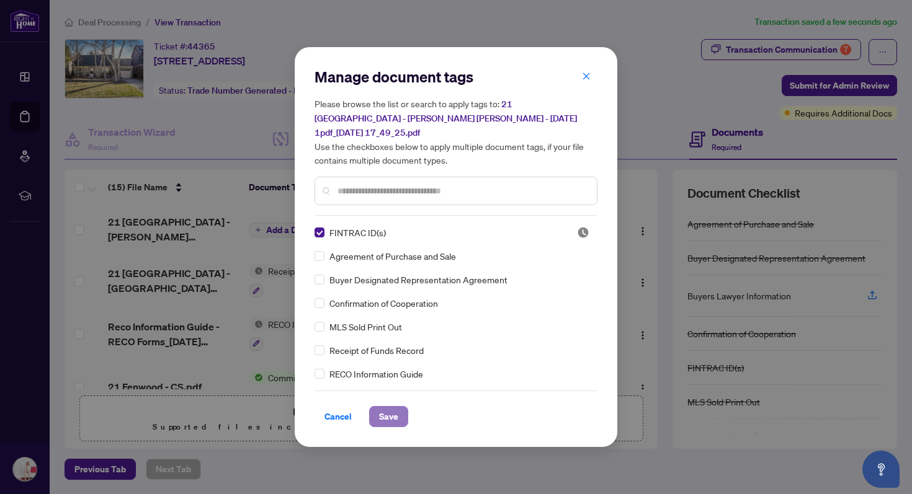
click at [385, 412] on span "Save" at bounding box center [388, 417] width 19 height 20
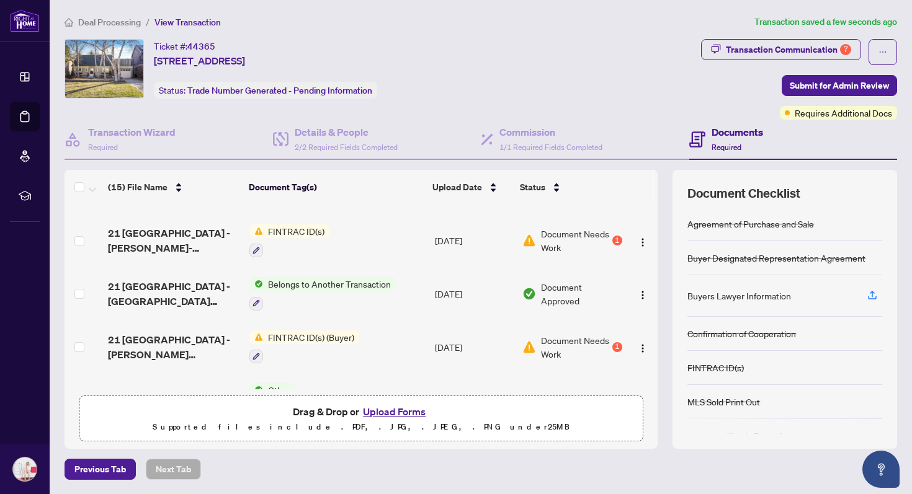
scroll to position [328, 0]
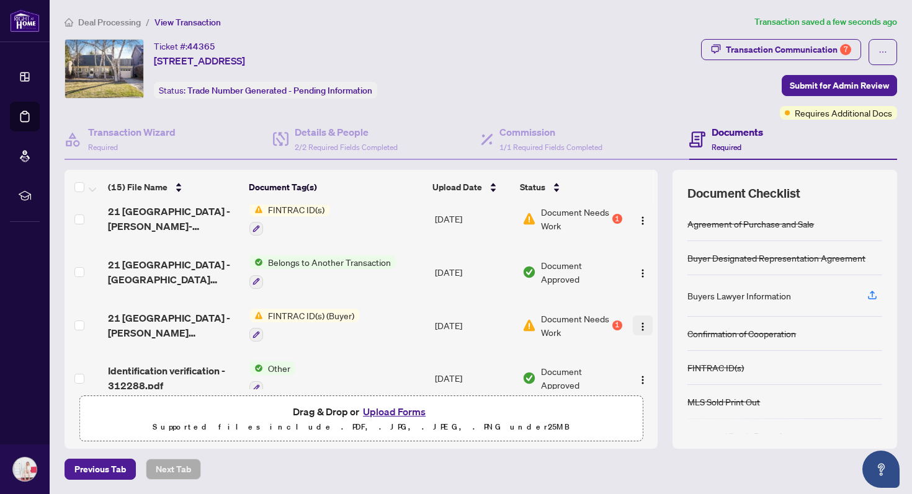
click at [638, 322] on img "button" at bounding box center [643, 327] width 10 height 10
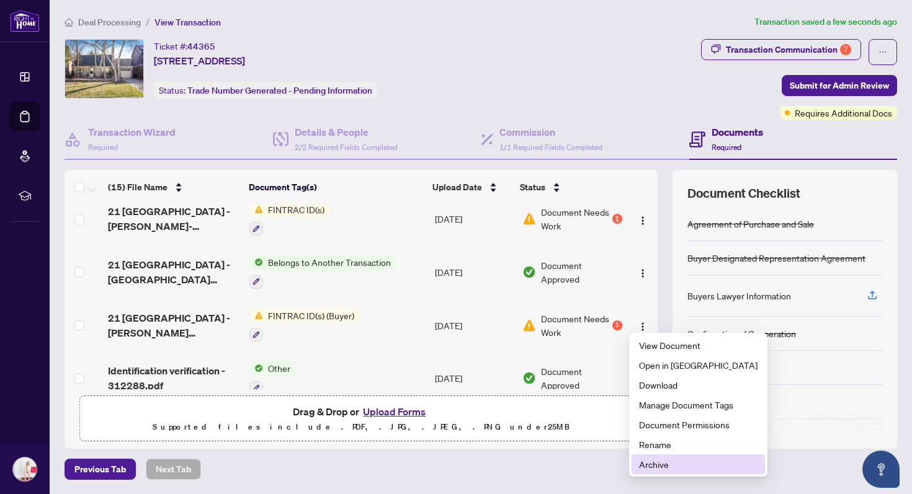
click at [656, 463] on span "Archive" at bounding box center [698, 465] width 118 height 14
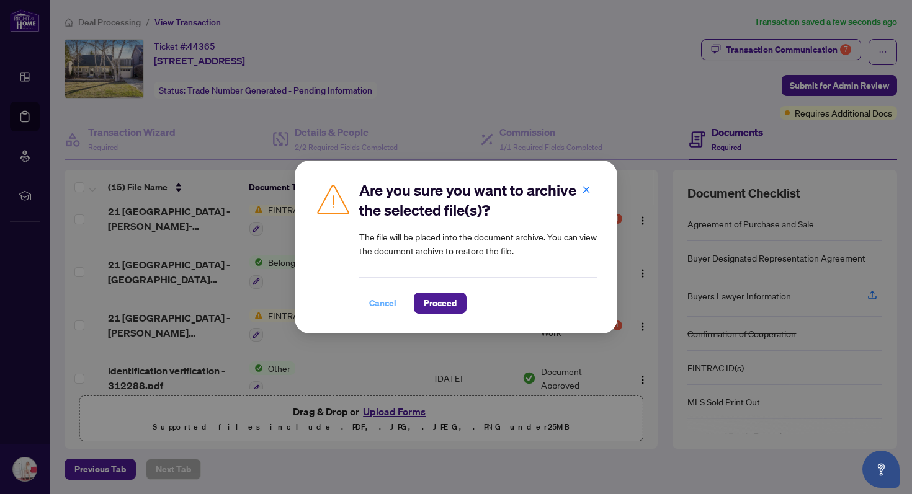
click at [374, 305] on span "Cancel" at bounding box center [382, 303] width 27 height 20
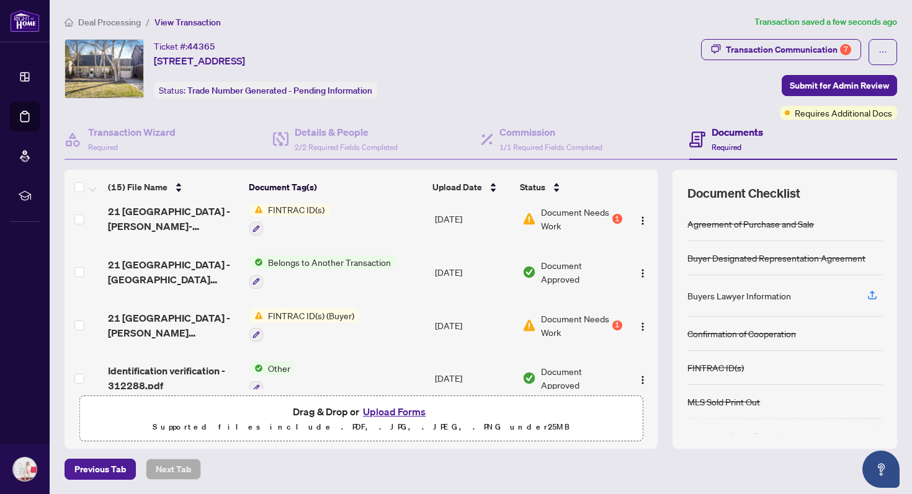
click at [349, 317] on span "FINTRAC ID(s) (Buyer)" at bounding box center [311, 316] width 96 height 14
click at [488, 324] on td "[DATE]" at bounding box center [473, 325] width 87 height 53
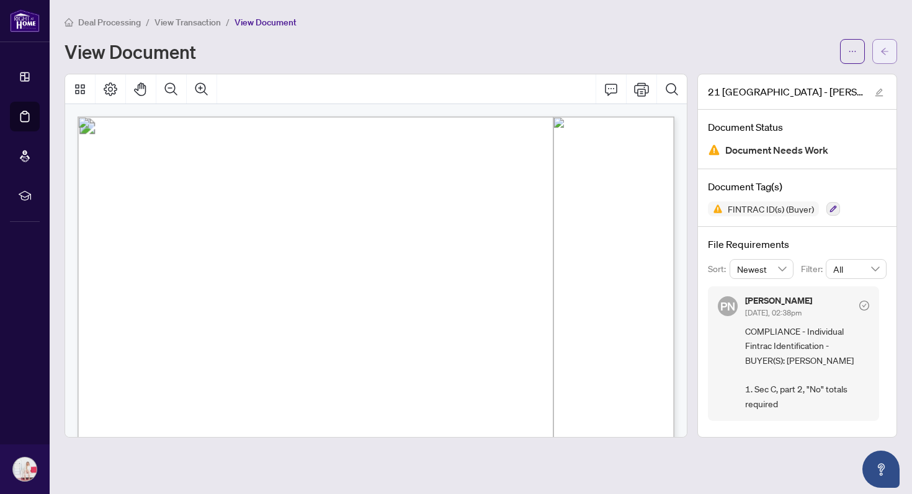
click at [889, 43] on button "button" at bounding box center [884, 51] width 25 height 25
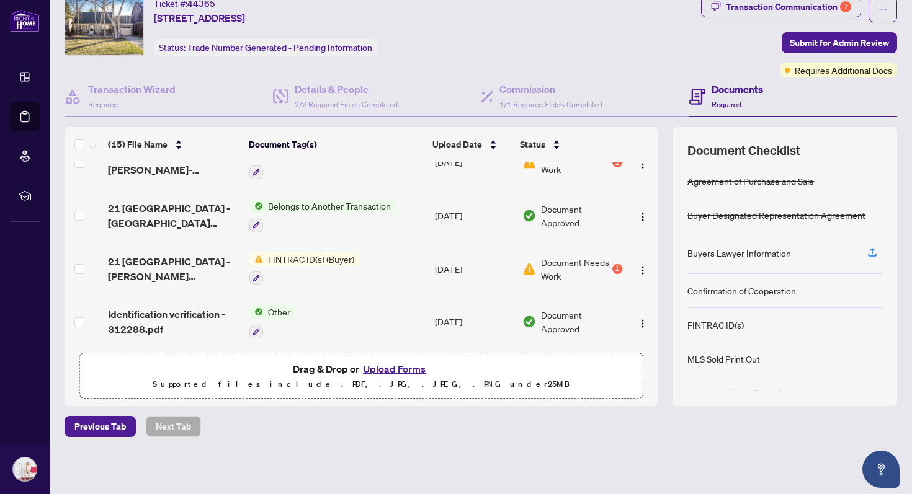
scroll to position [298, 0]
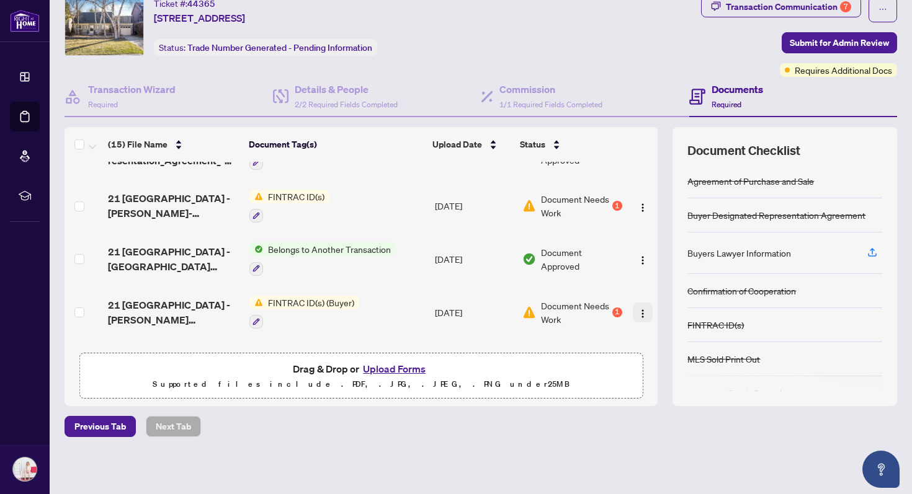
click at [638, 309] on img "button" at bounding box center [643, 314] width 10 height 10
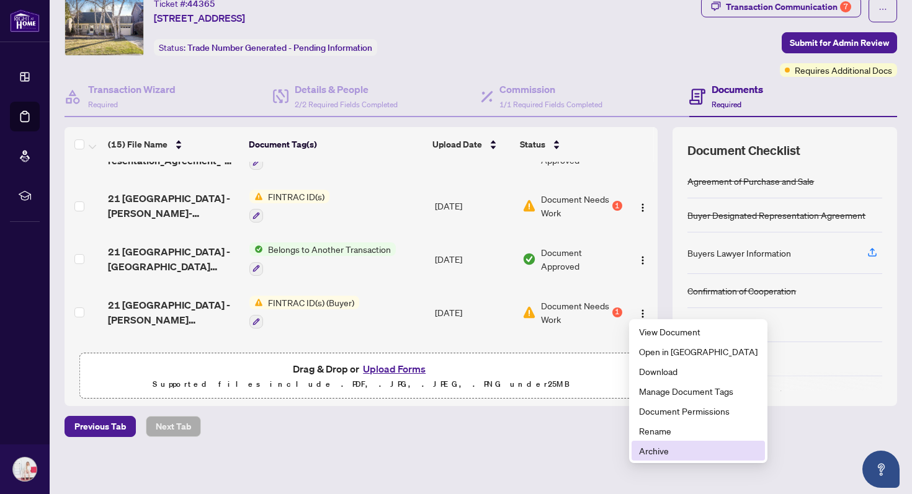
click at [660, 446] on span "Archive" at bounding box center [698, 451] width 118 height 14
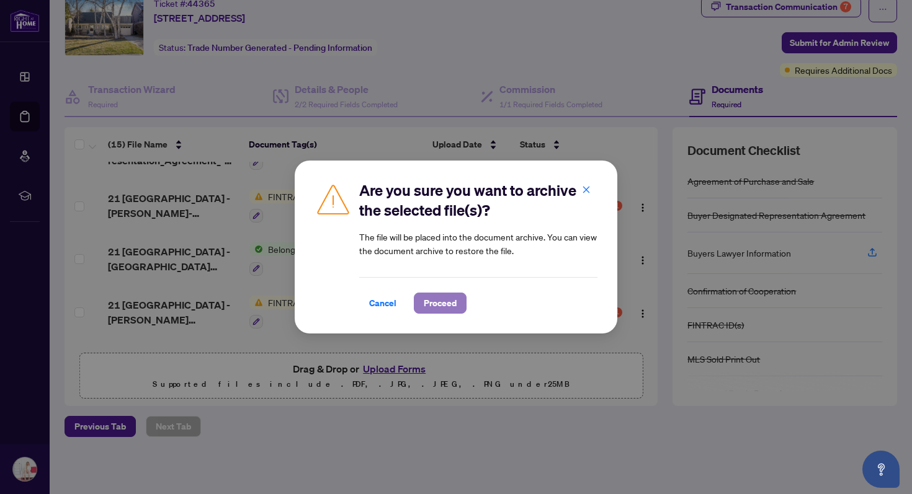
click at [441, 306] on span "Proceed" at bounding box center [440, 303] width 33 height 20
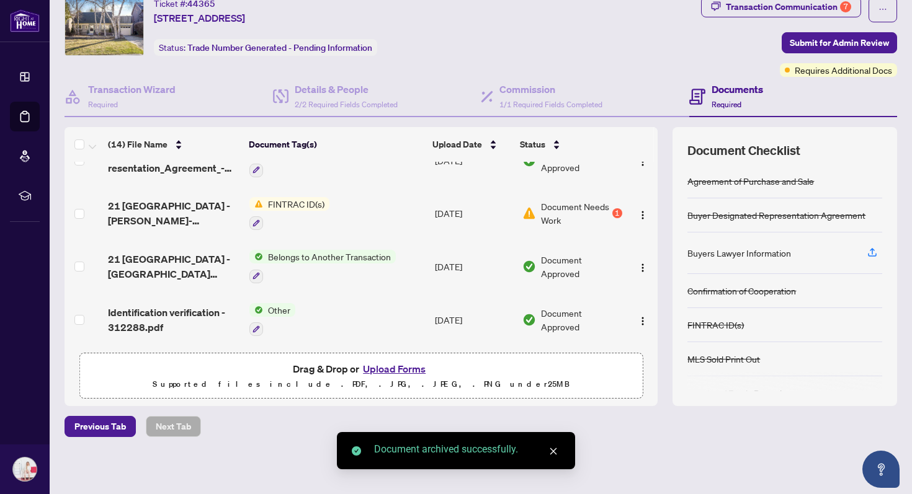
scroll to position [286, 0]
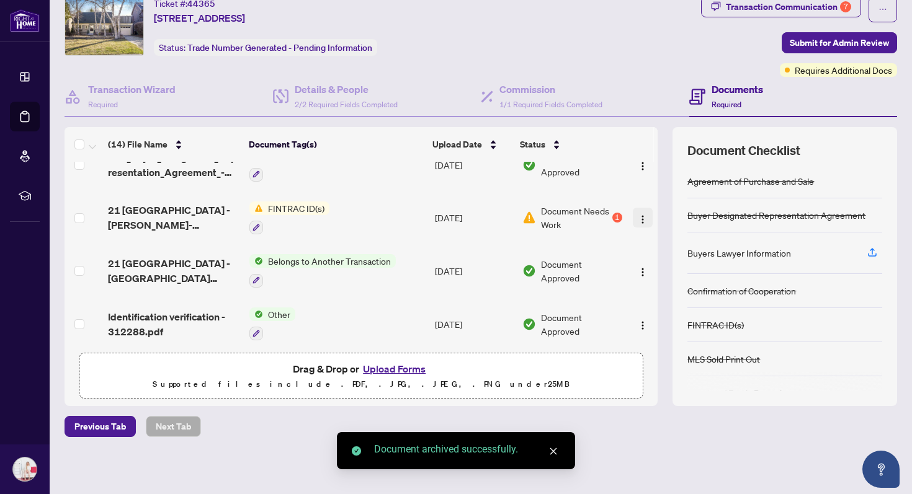
click at [641, 215] on img "button" at bounding box center [643, 220] width 10 height 10
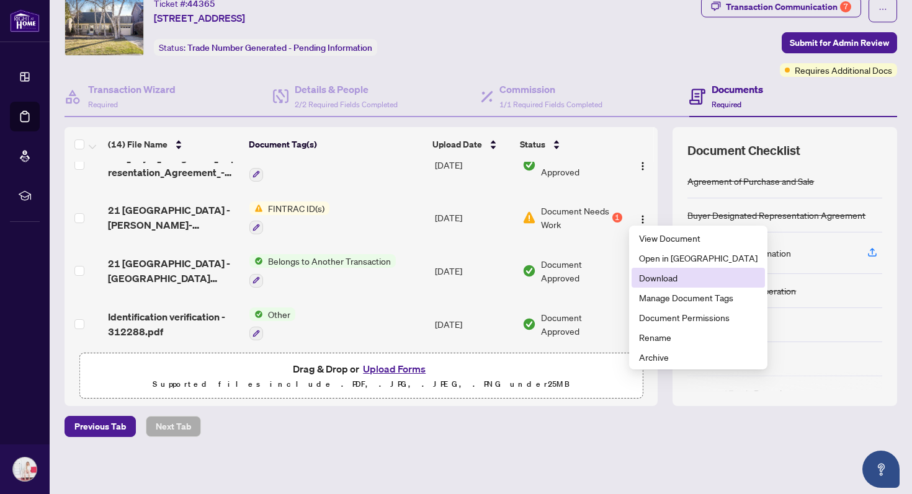
click at [652, 282] on span "Download" at bounding box center [698, 278] width 118 height 14
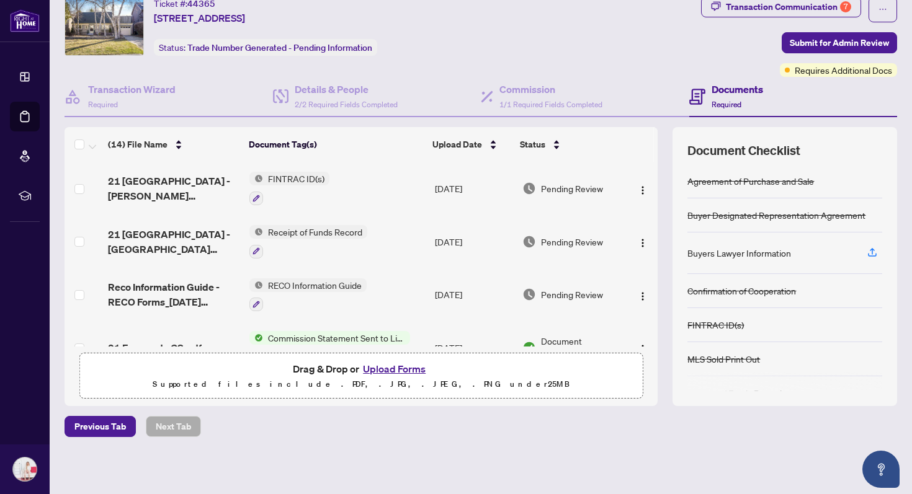
scroll to position [0, 0]
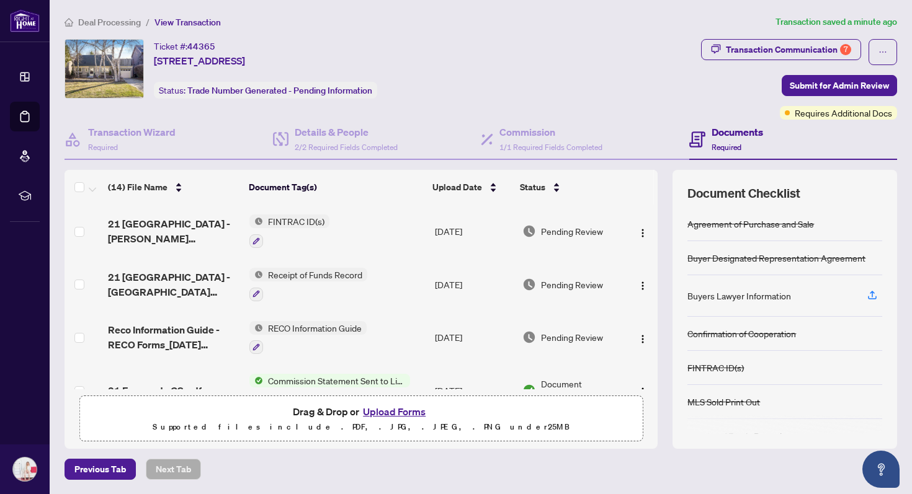
click at [370, 411] on button "Upload Forms" at bounding box center [394, 412] width 70 height 16
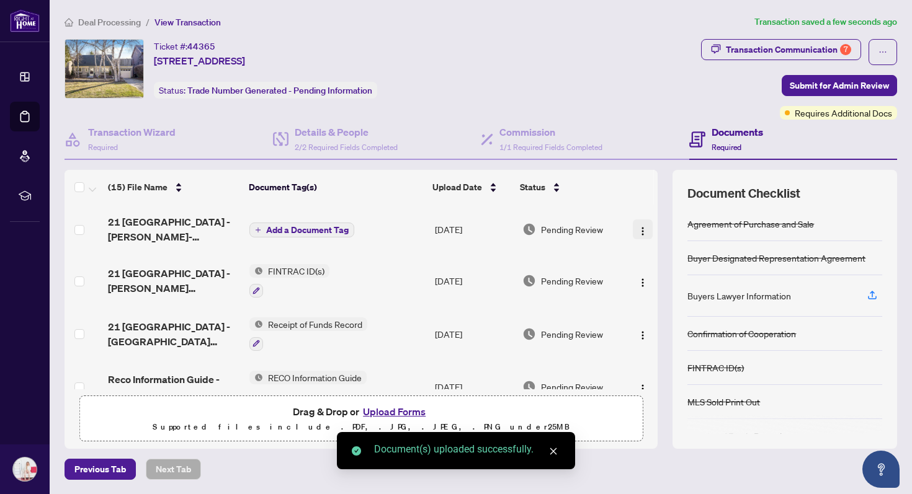
click at [638, 230] on img "button" at bounding box center [643, 231] width 10 height 10
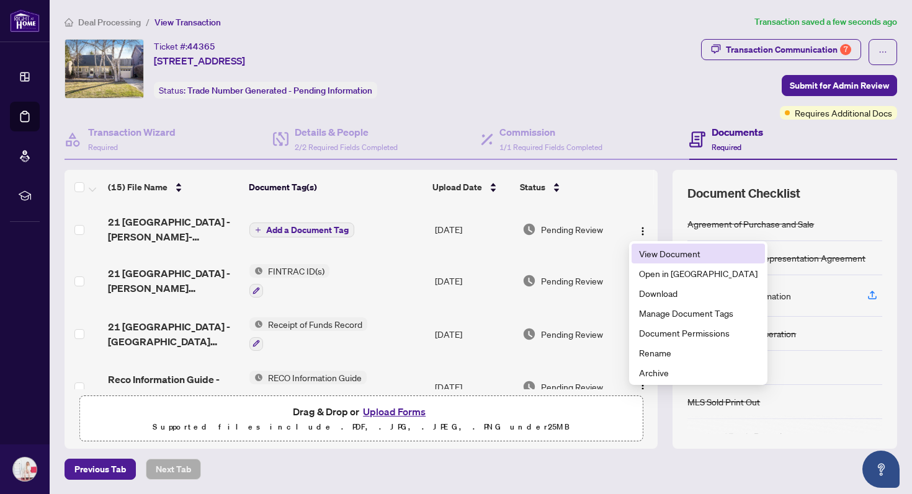
click at [659, 254] on span "View Document" at bounding box center [698, 254] width 118 height 14
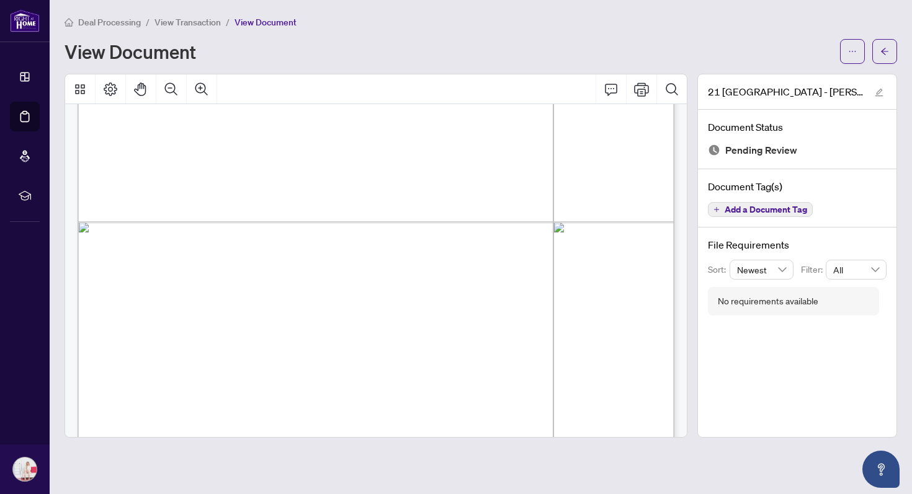
scroll to position [2119, 0]
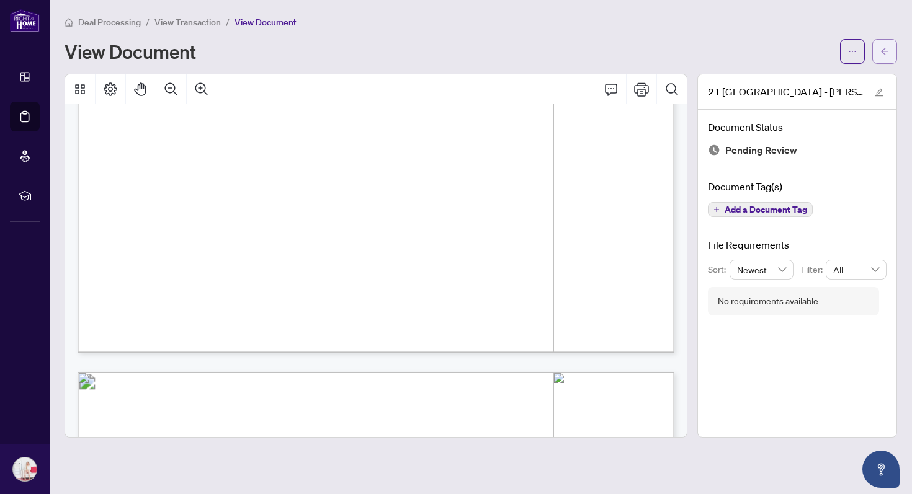
click at [879, 55] on button "button" at bounding box center [884, 51] width 25 height 25
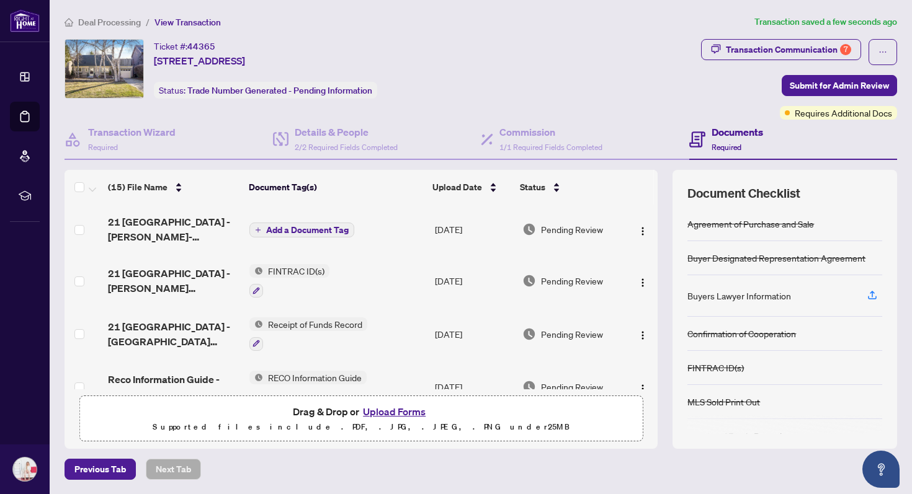
click at [318, 230] on span "Add a Document Tag" at bounding box center [307, 230] width 82 height 9
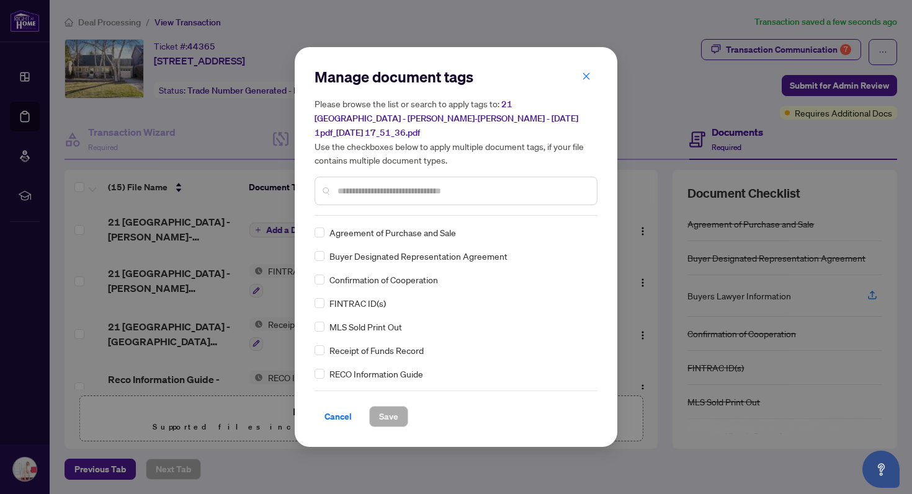
click at [352, 194] on input "text" at bounding box center [461, 191] width 249 height 14
click at [381, 425] on span "Save" at bounding box center [388, 417] width 19 height 20
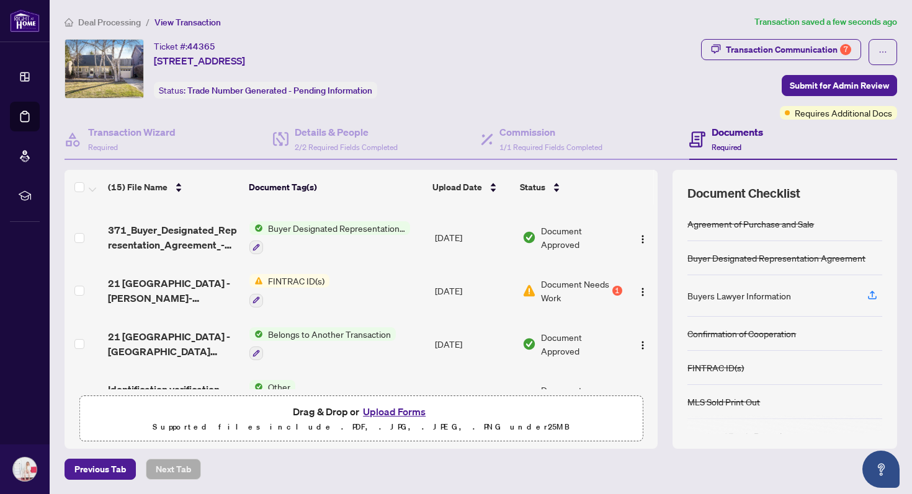
scroll to position [307, 0]
click at [641, 291] on img "button" at bounding box center [643, 294] width 10 height 10
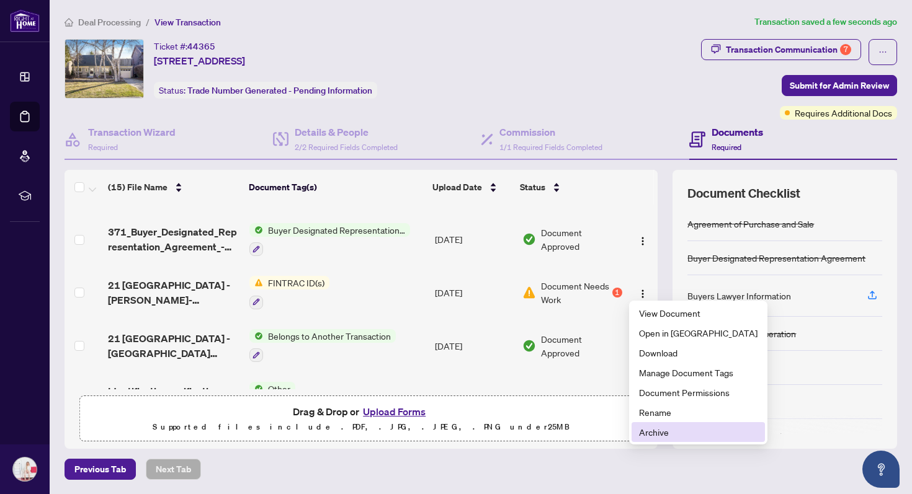
click at [651, 434] on span "Archive" at bounding box center [698, 433] width 118 height 14
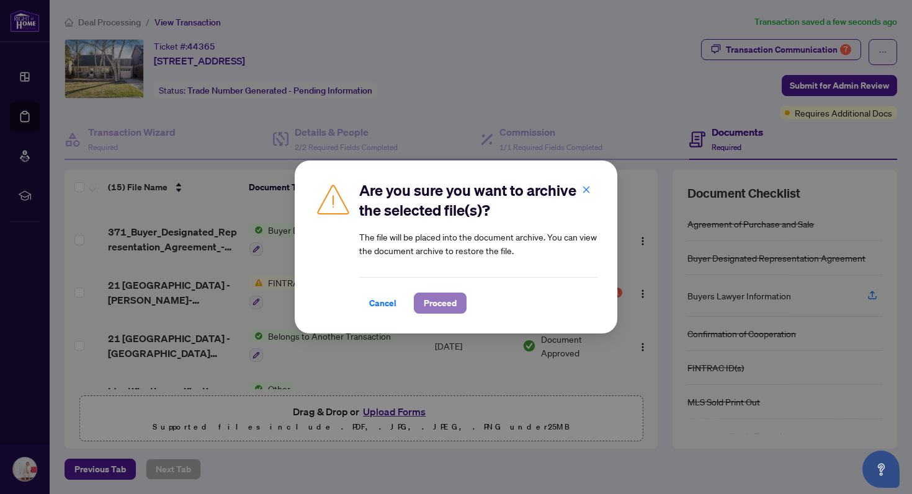
click at [439, 296] on span "Proceed" at bounding box center [440, 303] width 33 height 20
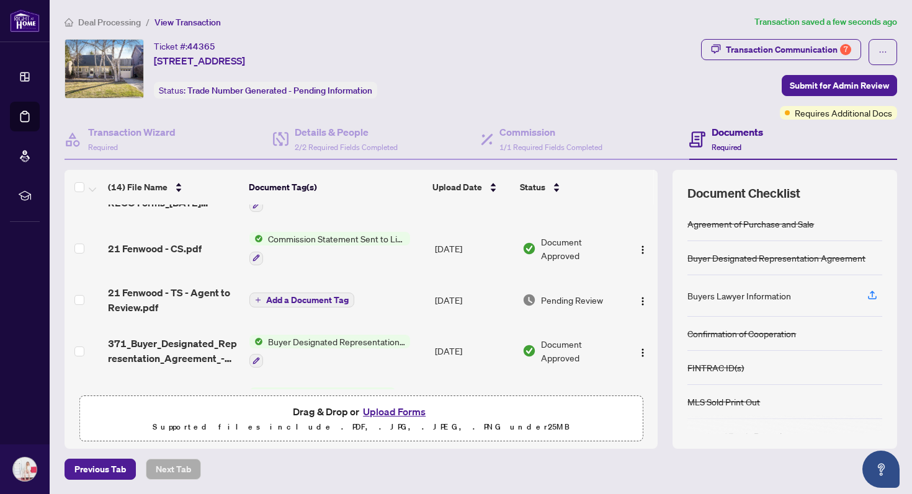
scroll to position [196, 0]
click at [190, 290] on span "21 Fenwood - TS - Agent to Review.pdf" at bounding box center [173, 300] width 131 height 30
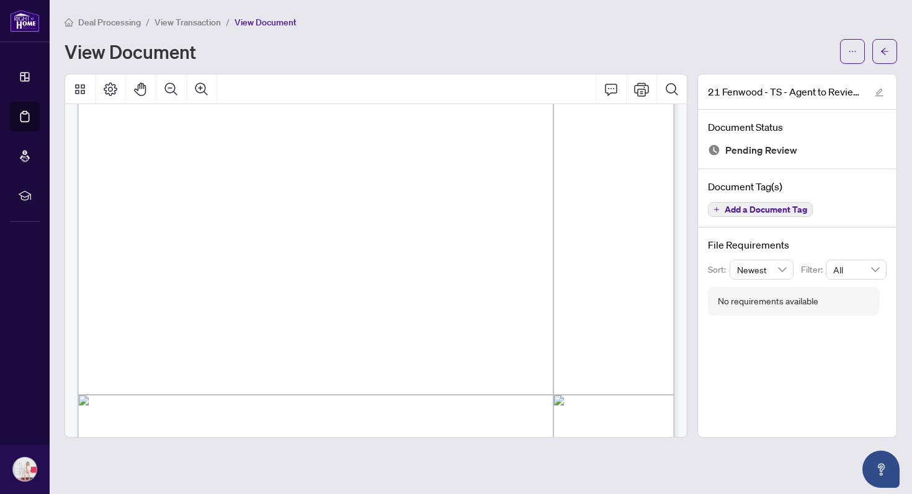
scroll to position [200, 0]
click at [849, 56] on span "button" at bounding box center [852, 52] width 9 height 20
click at [832, 78] on span "Download" at bounding box center [807, 79] width 94 height 14
click at [548, 60] on div "View Document" at bounding box center [449, 52] width 768 height 20
click at [884, 53] on icon "arrow-left" at bounding box center [884, 51] width 7 height 7
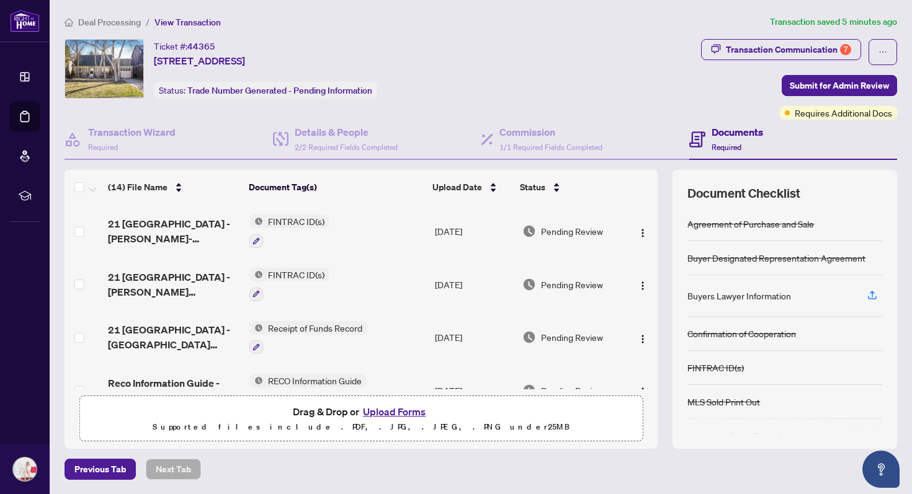
click at [373, 409] on button "Upload Forms" at bounding box center [394, 412] width 70 height 16
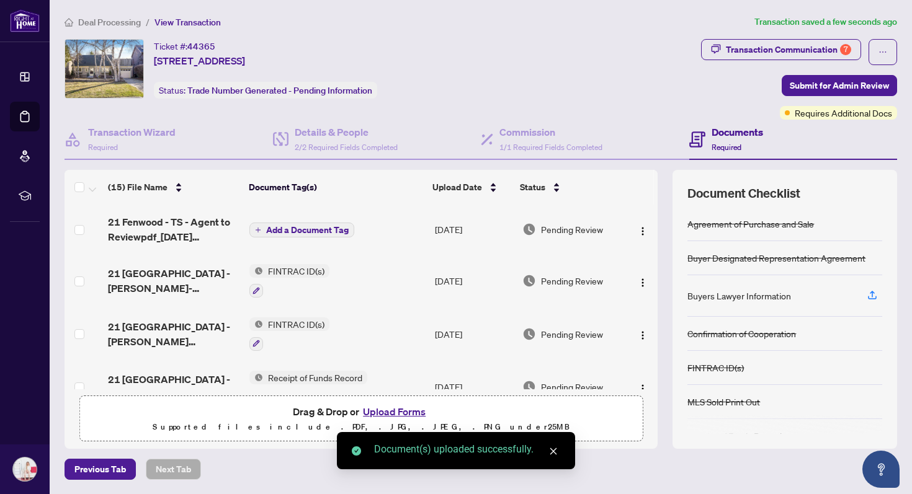
click at [323, 226] on span "Add a Document Tag" at bounding box center [307, 230] width 82 height 9
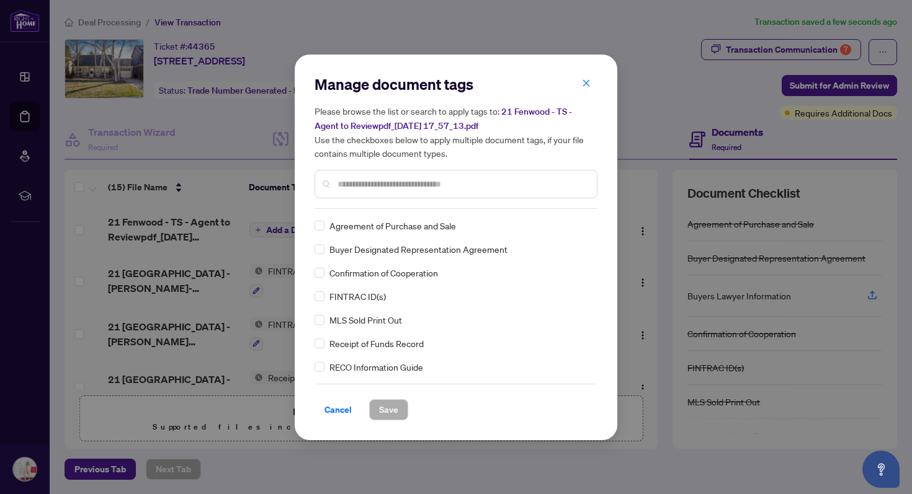
click at [357, 185] on input "text" at bounding box center [461, 184] width 249 height 14
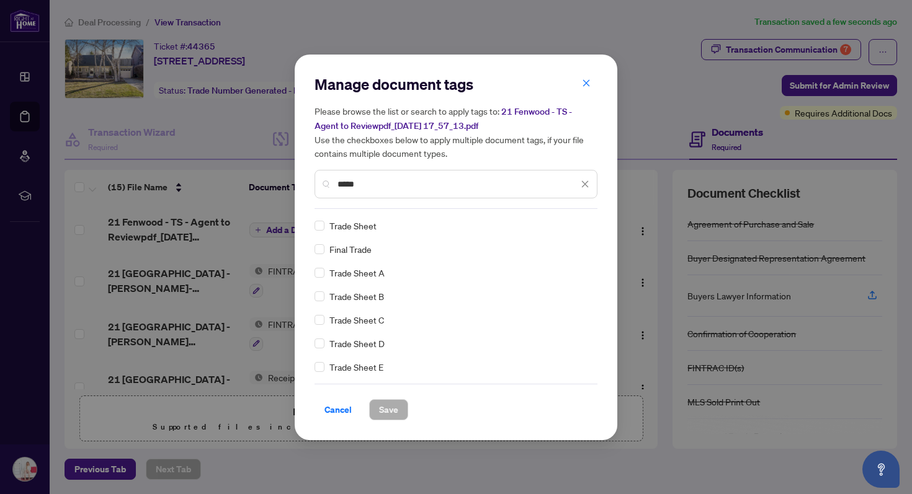
type input "*****"
click at [339, 223] on span "Trade Sheet" at bounding box center [352, 226] width 47 height 14
click at [312, 228] on div "Manage document tags Please browse the list or search to apply tags to: 21 Fenw…" at bounding box center [456, 248] width 323 height 386
click at [380, 418] on span "Save" at bounding box center [388, 410] width 19 height 20
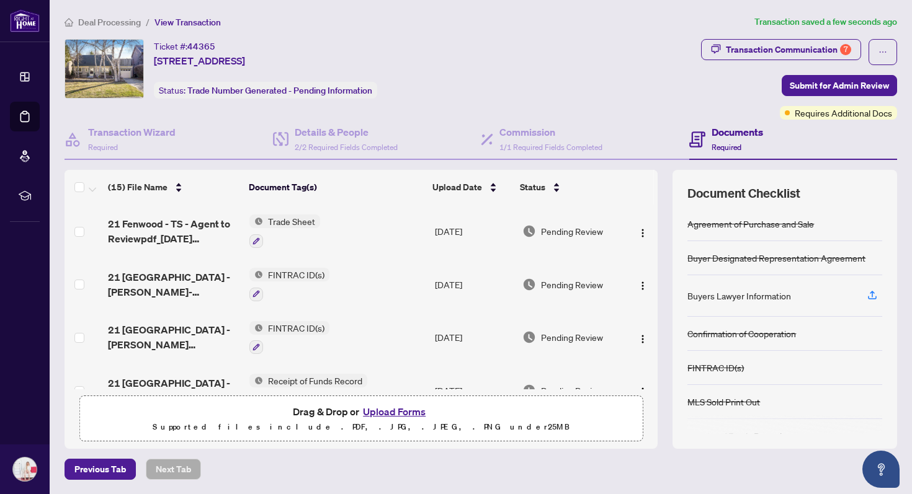
click at [202, 224] on span "21 Fenwood - TS - Agent to Reviewpdf_[DATE] 17_57_13.pdf" at bounding box center [173, 231] width 131 height 30
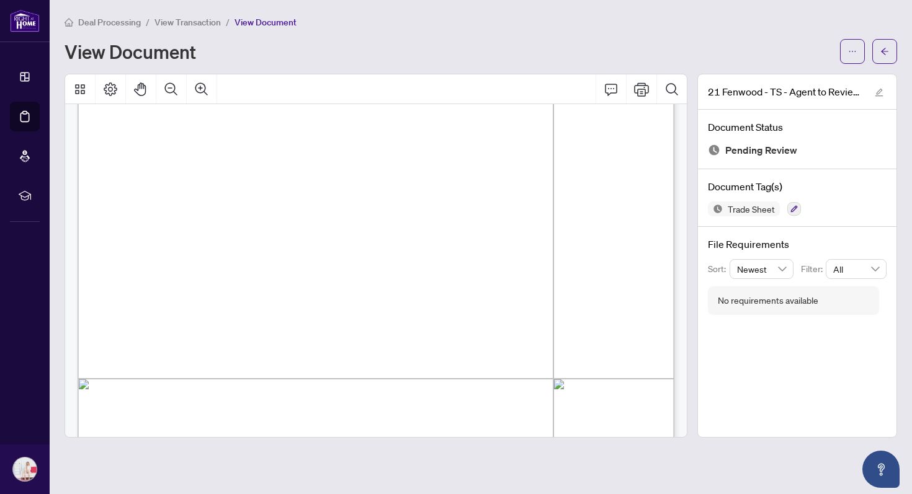
scroll to position [310, 0]
click at [509, 285] on div "DigiSign Verified - a9886b67-3ead-4beb-8c04-1b9f98e8044e [PERSON_NAME] [PERSON_…" at bounding box center [547, 414] width 938 height 1214
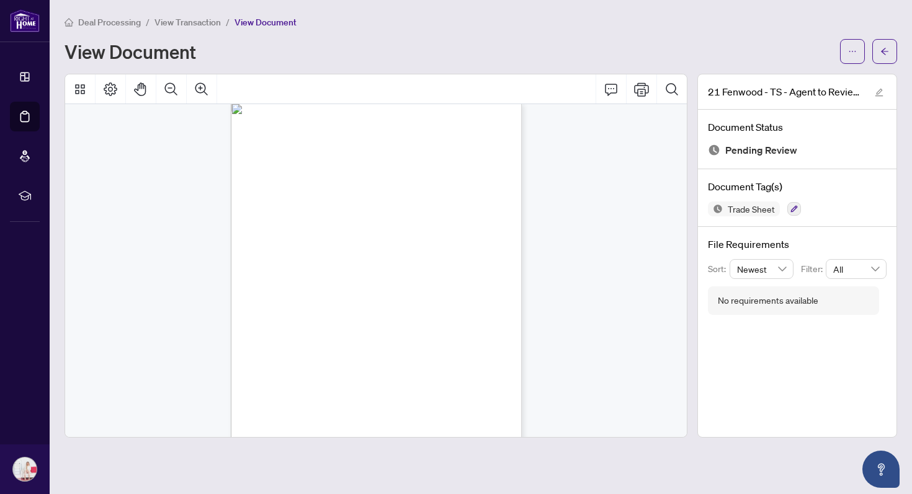
scroll to position [0, 0]
click at [199, 87] on icon "Zoom In" at bounding box center [201, 89] width 15 height 15
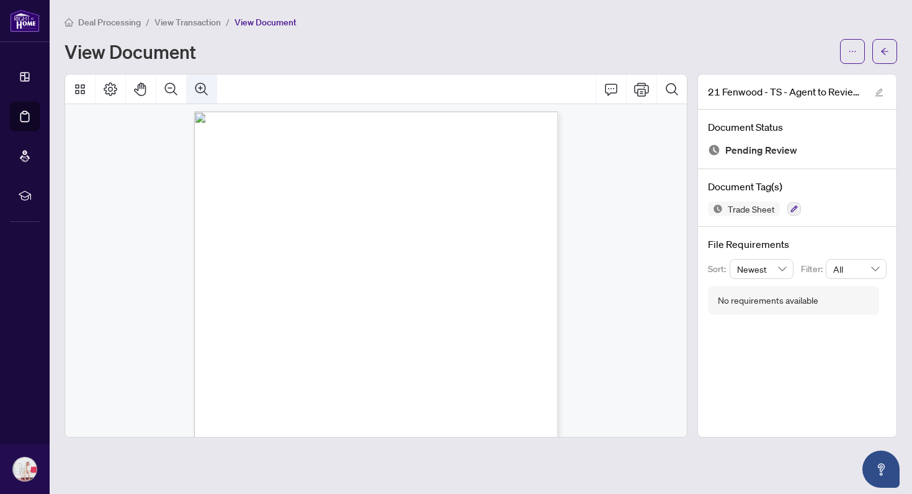
click at [199, 87] on icon "Zoom In" at bounding box center [201, 89] width 15 height 15
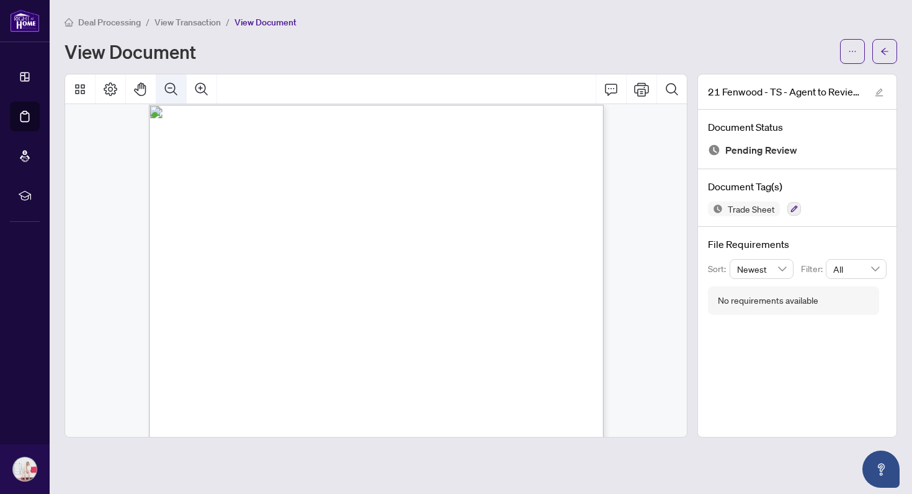
click at [172, 87] on icon "Zoom Out" at bounding box center [171, 89] width 15 height 15
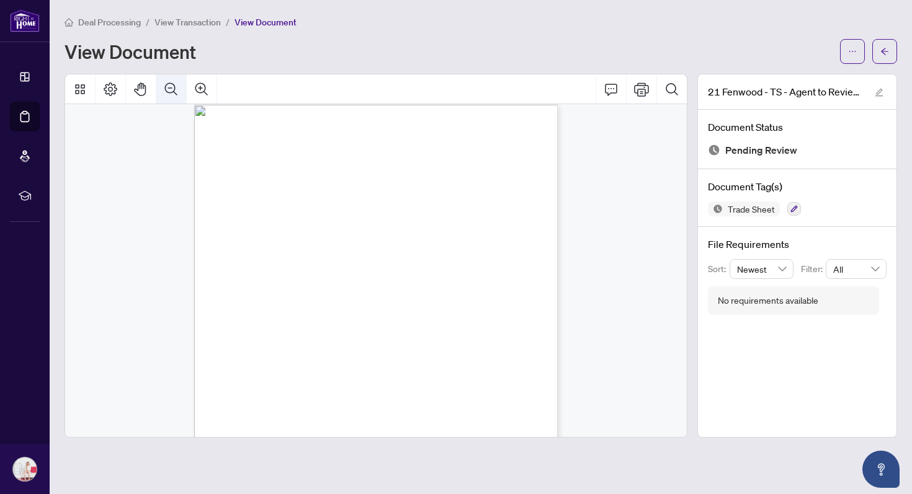
scroll to position [5, 0]
click at [850, 55] on icon "ellipsis" at bounding box center [852, 51] width 9 height 9
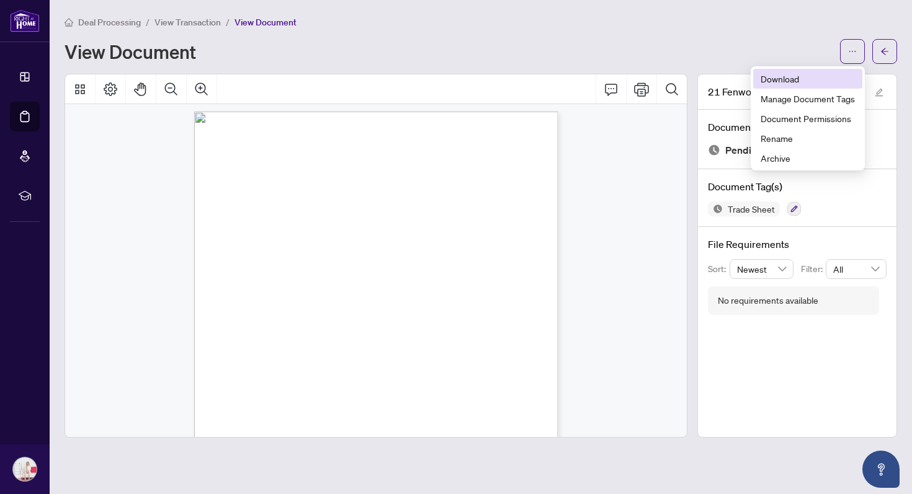
click at [836, 73] on span "Download" at bounding box center [807, 79] width 94 height 14
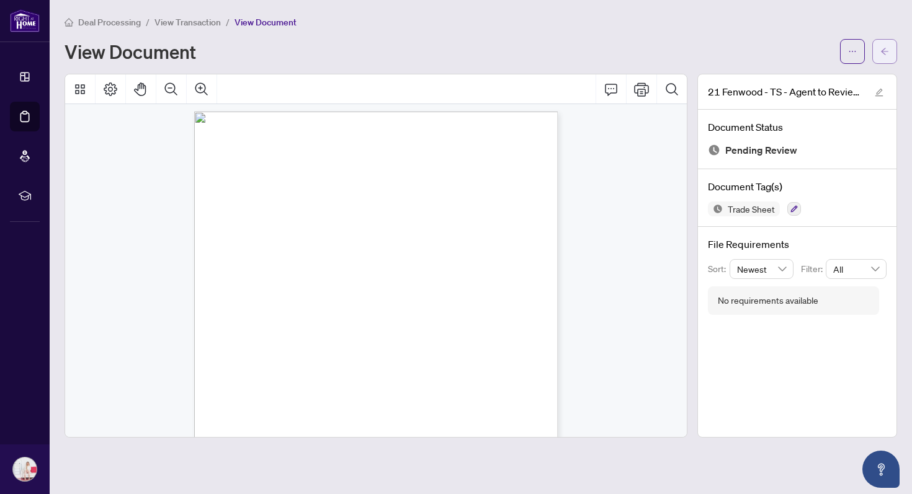
click at [878, 60] on button "button" at bounding box center [884, 51] width 25 height 25
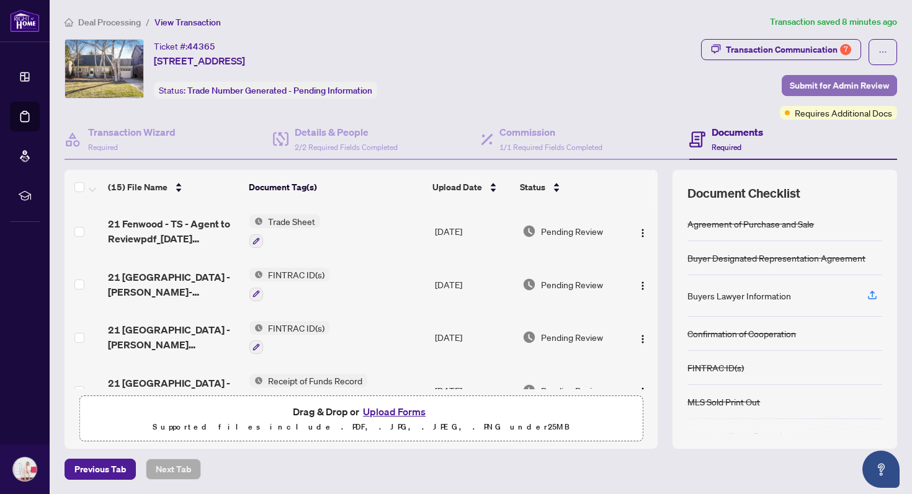
click at [801, 87] on span "Submit for Admin Review" at bounding box center [839, 86] width 99 height 20
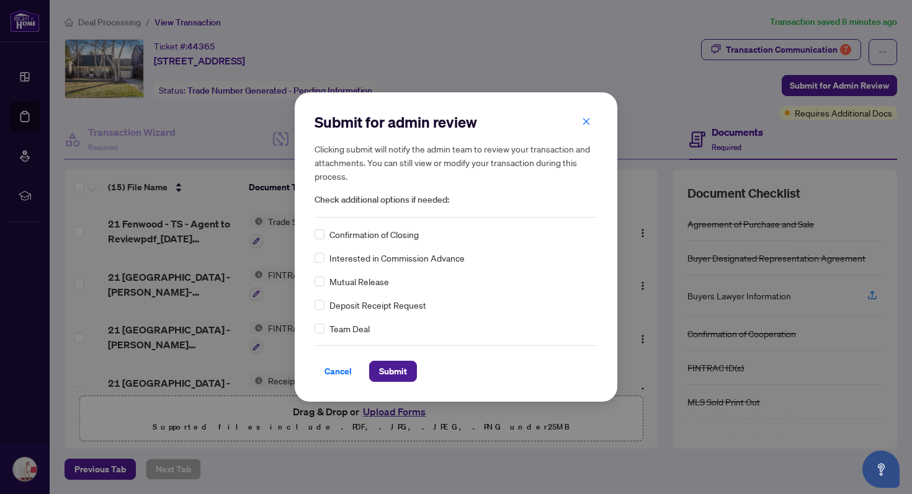
click at [392, 236] on span "Confirmation of Closing" at bounding box center [373, 235] width 89 height 14
click at [379, 376] on span "Submit" at bounding box center [393, 372] width 28 height 20
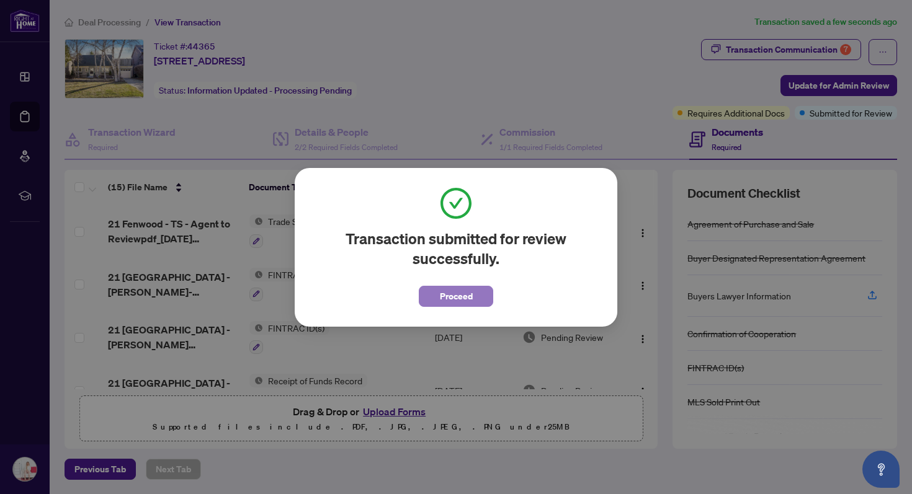
click at [444, 303] on span "Proceed" at bounding box center [456, 297] width 33 height 20
